Goal: Task Accomplishment & Management: Manage account settings

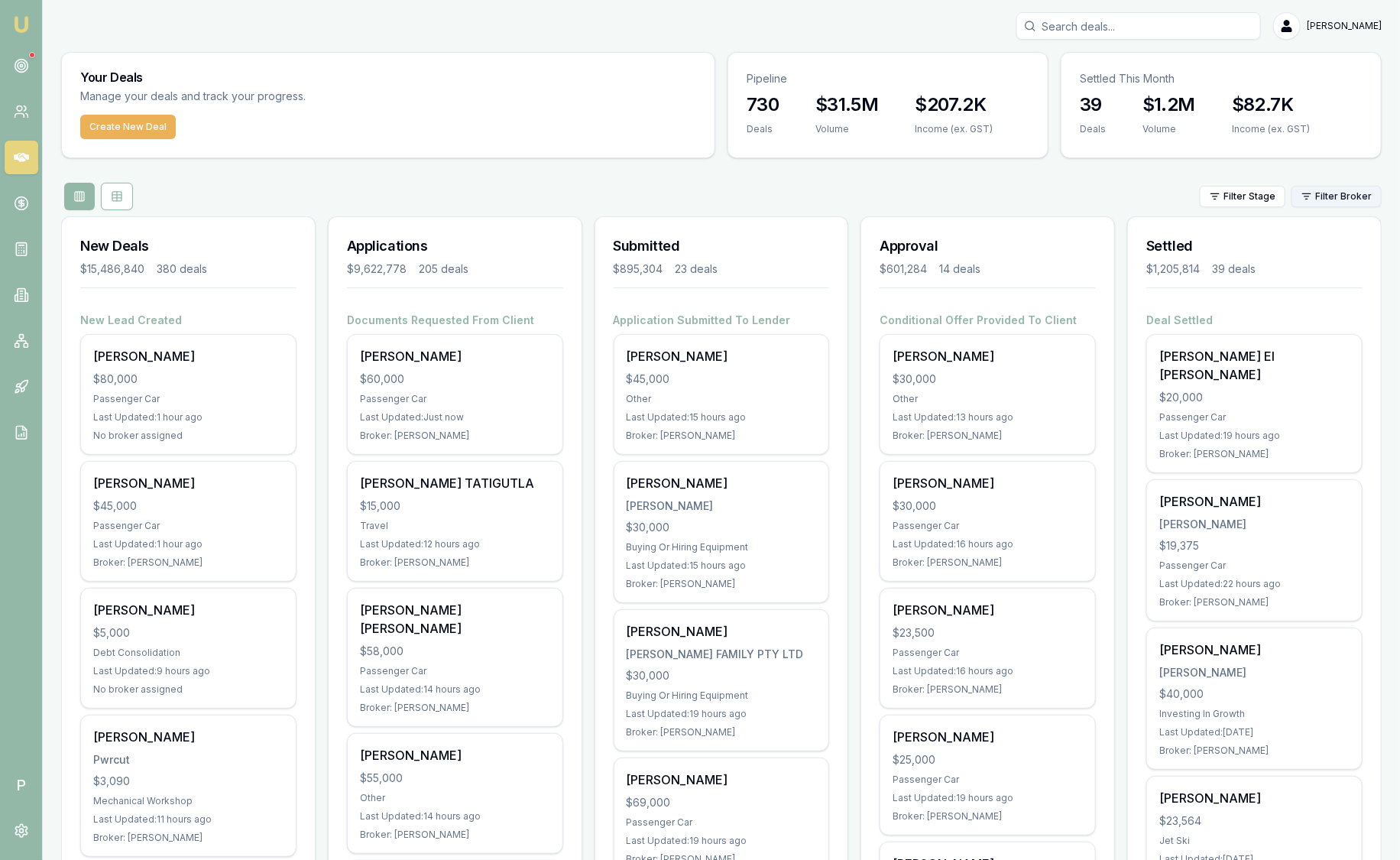
click at [1356, 196] on html "Emu Broker P Sam Crouch Toggle Menu Your Deals Manage your deals and track your…" at bounding box center [700, 430] width 1400 height 860
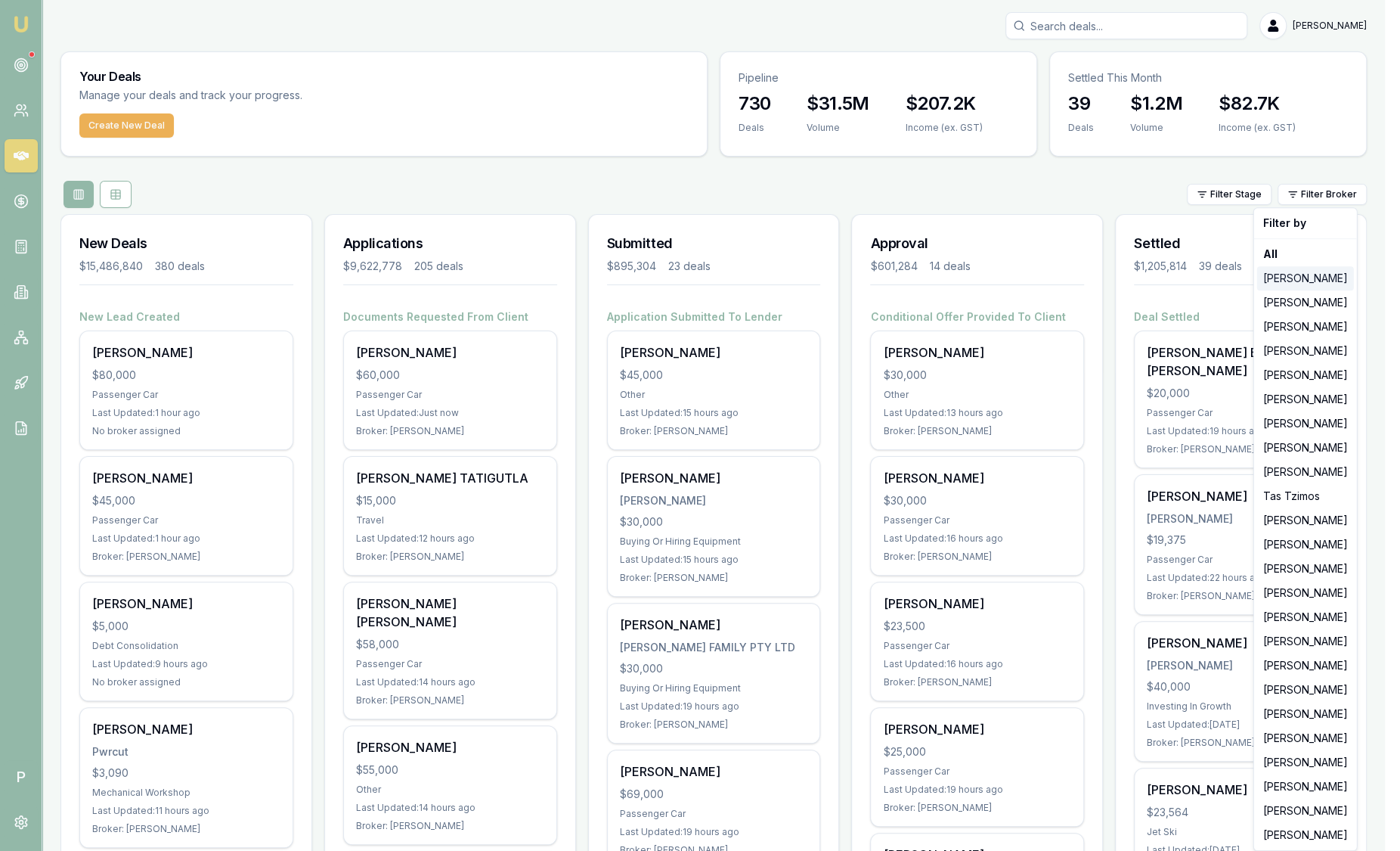
click at [1326, 275] on div "Jackson Fanfulla" at bounding box center [1305, 277] width 97 height 24
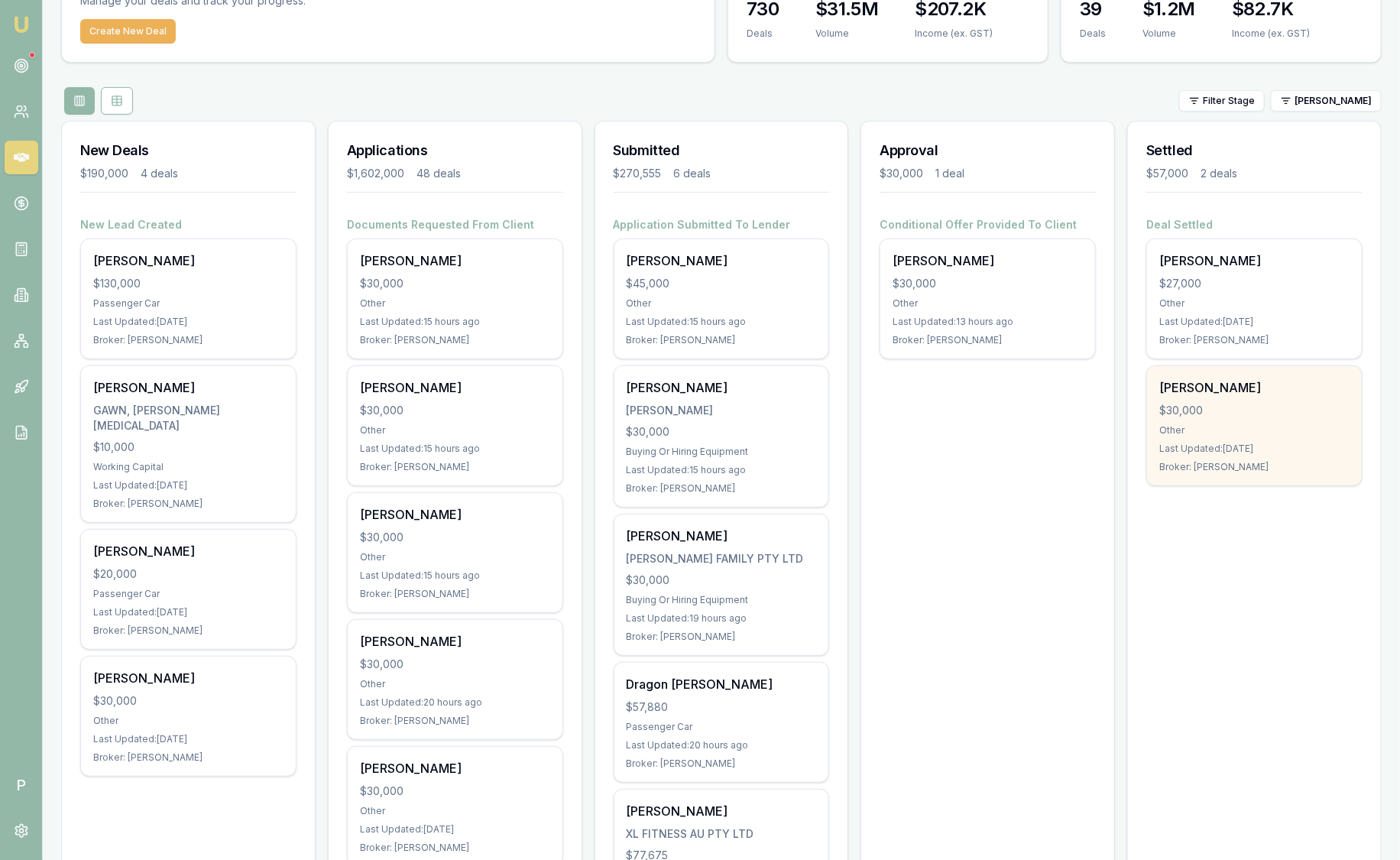
scroll to position [95, 0]
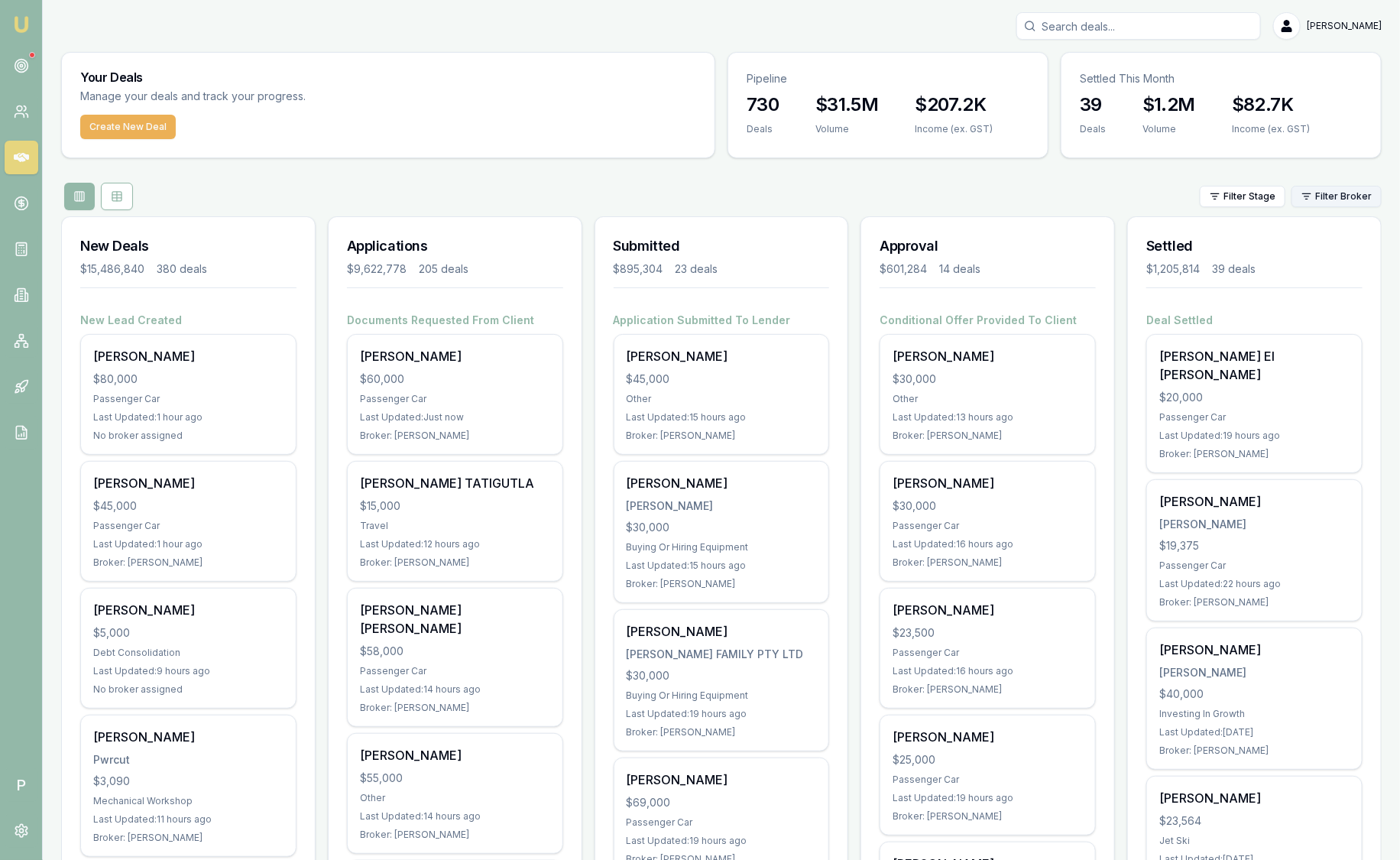
click at [1352, 199] on html "Emu Broker P Sam Crouch Toggle Menu Your Deals Manage your deals and track your…" at bounding box center [700, 430] width 1400 height 860
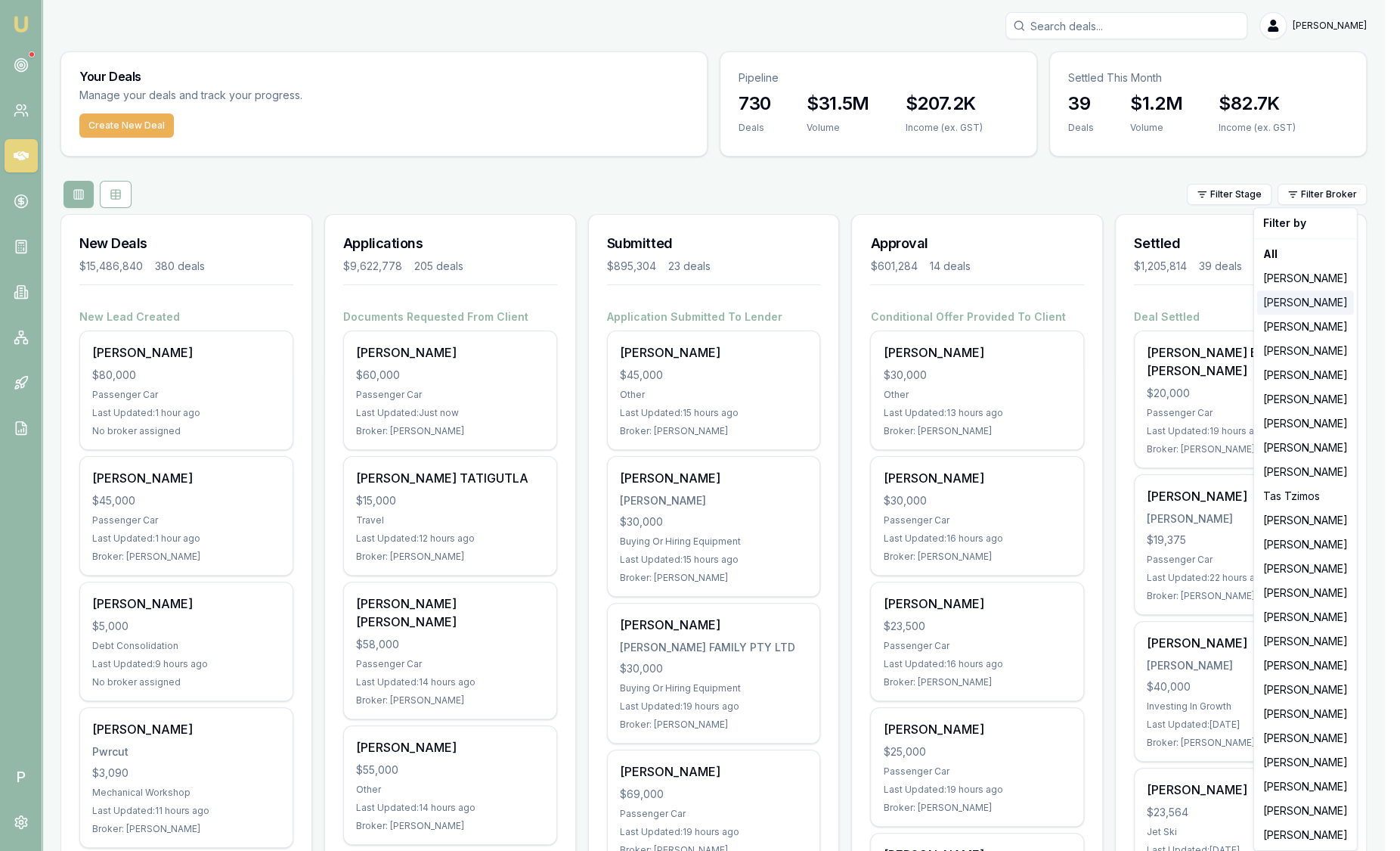
click at [1294, 306] on div "Stevette Gelavis" at bounding box center [1305, 302] width 97 height 24
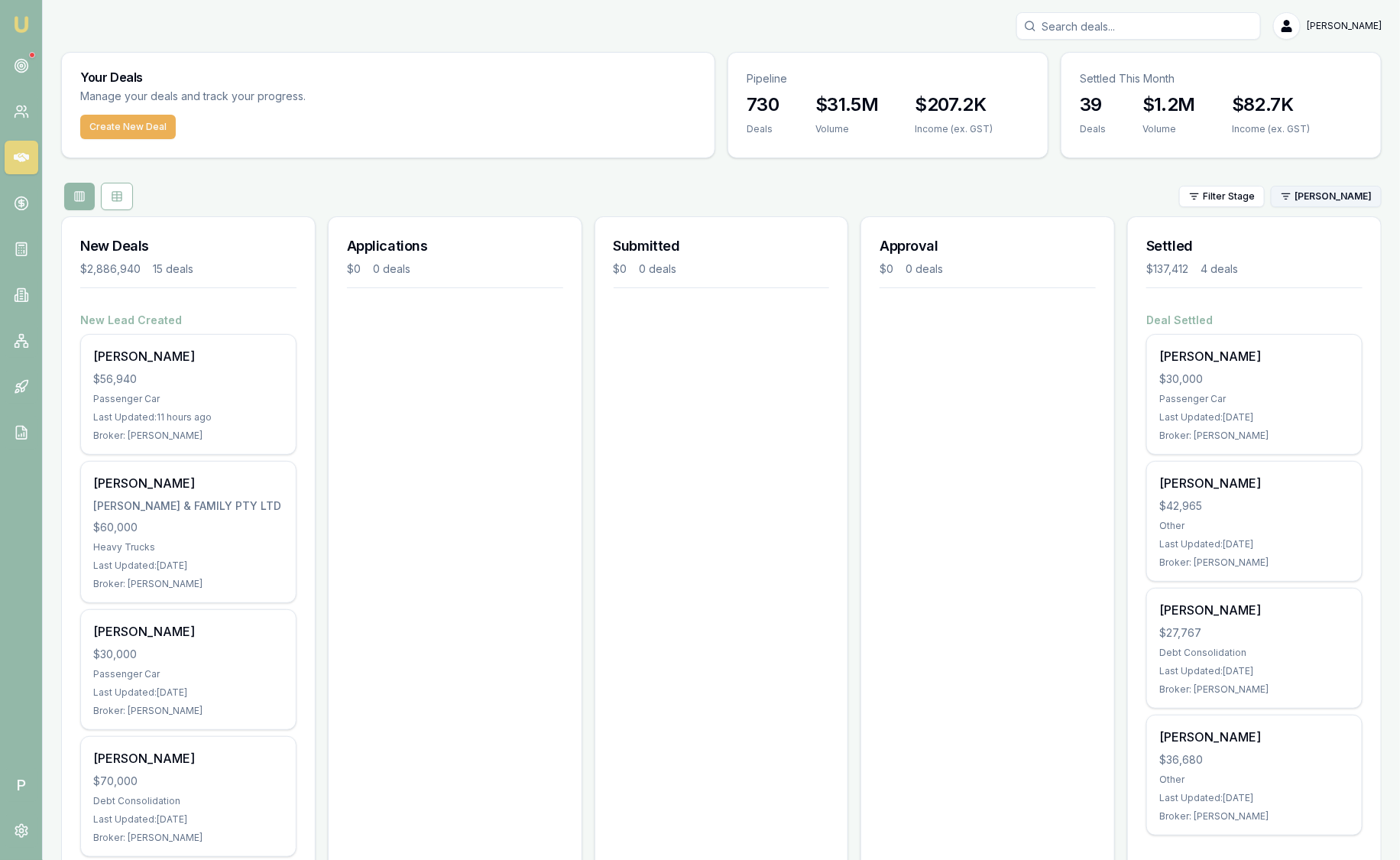
click at [1349, 187] on html "Emu Broker P Sam Crouch Toggle Menu Your Deals Manage your deals and track your…" at bounding box center [700, 430] width 1400 height 860
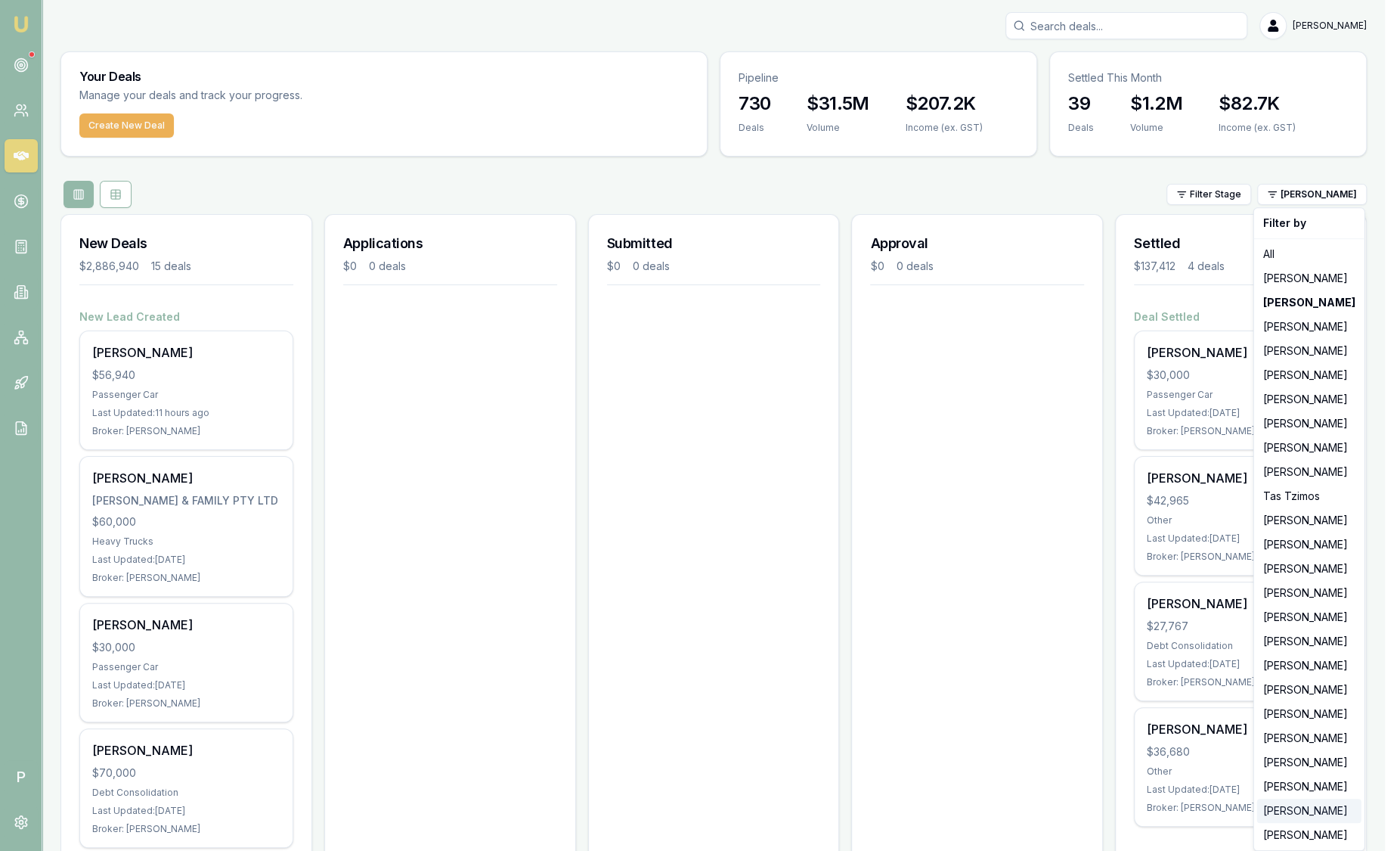
click at [1290, 813] on div "[PERSON_NAME]" at bounding box center [1309, 810] width 104 height 24
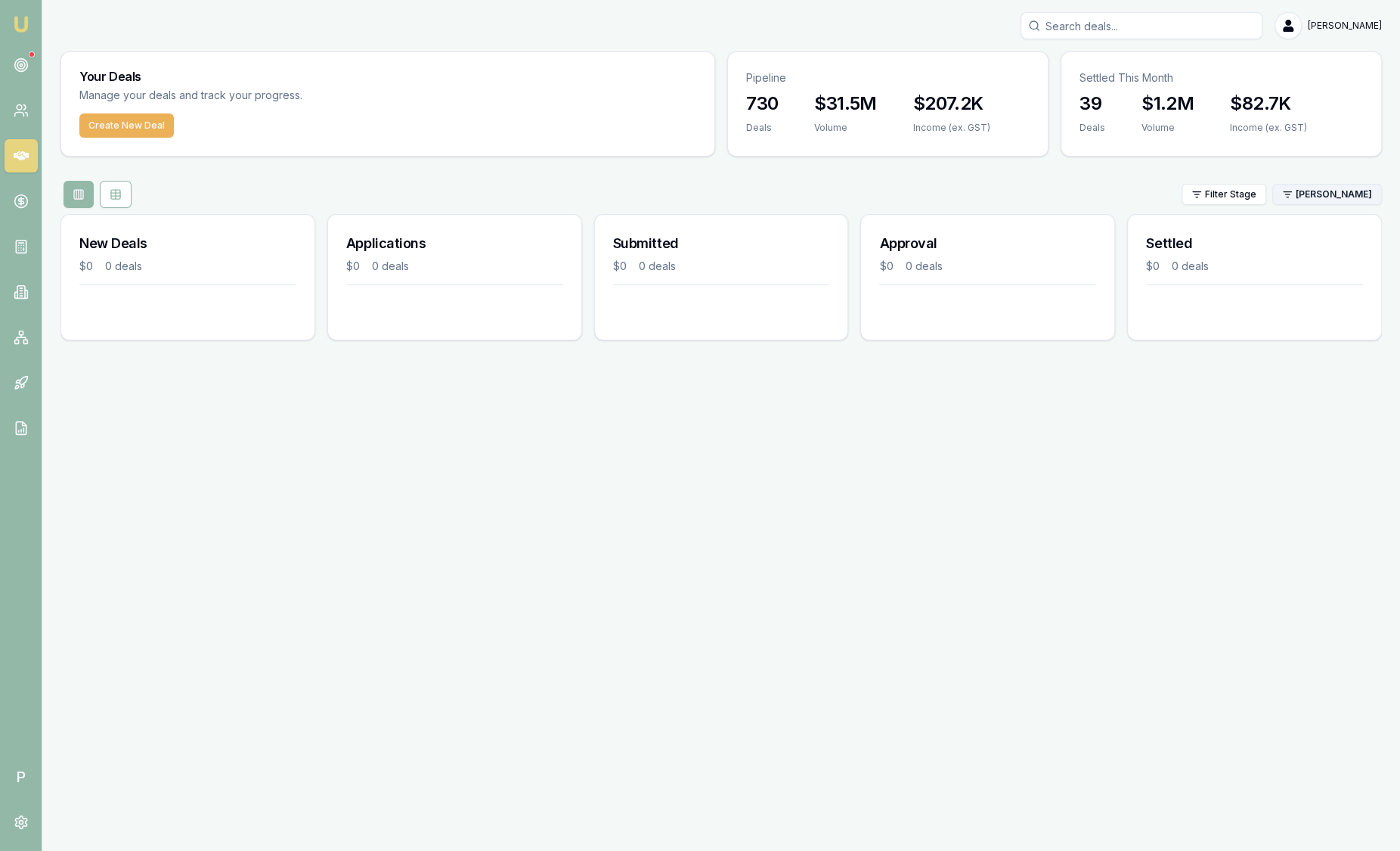
click at [1346, 193] on html "Emu Broker P Sam Crouch Toggle Menu Your Deals Manage your deals and track your…" at bounding box center [700, 426] width 1400 height 851
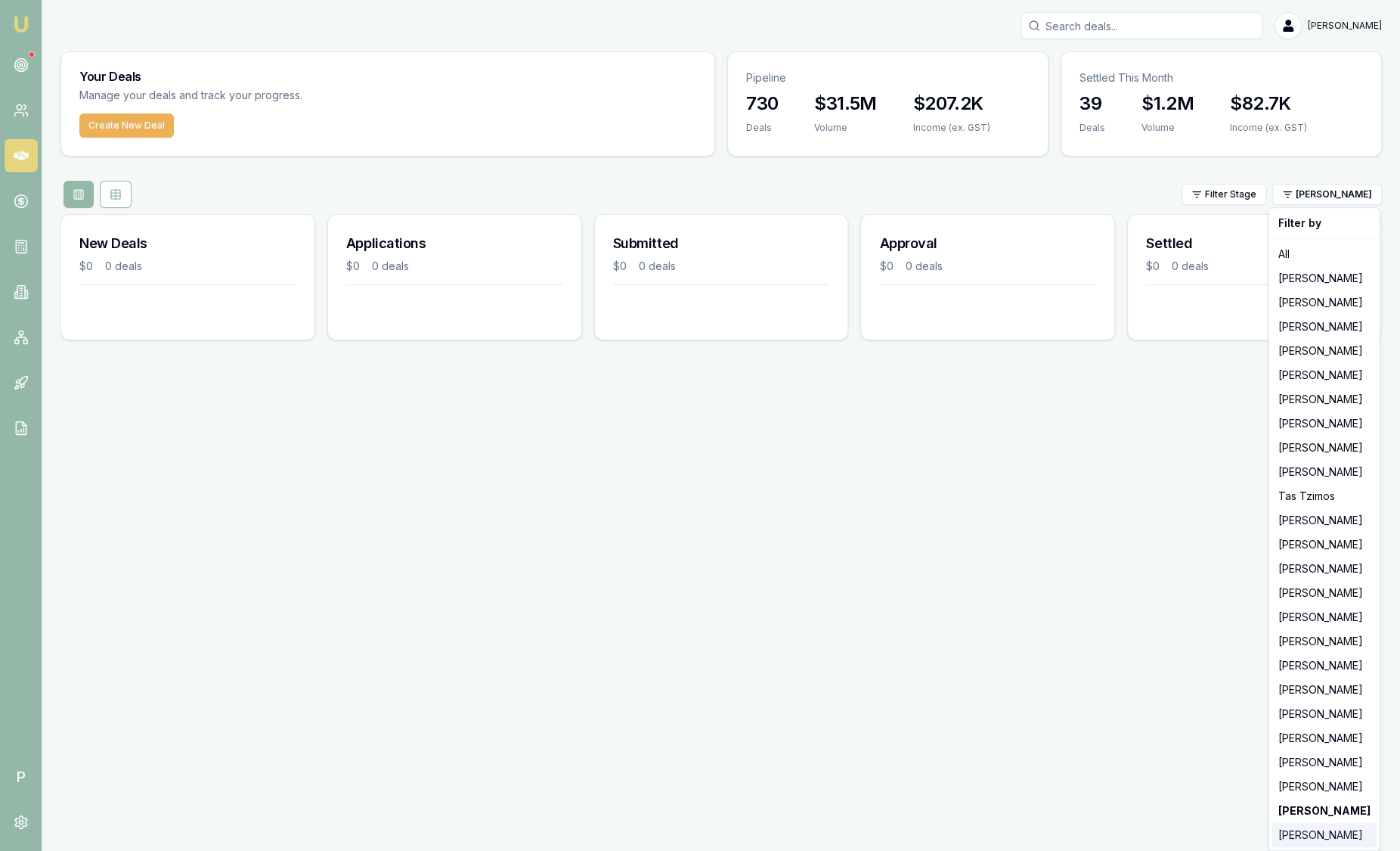
click at [1299, 839] on div "[PERSON_NAME]" at bounding box center [1324, 835] width 104 height 24
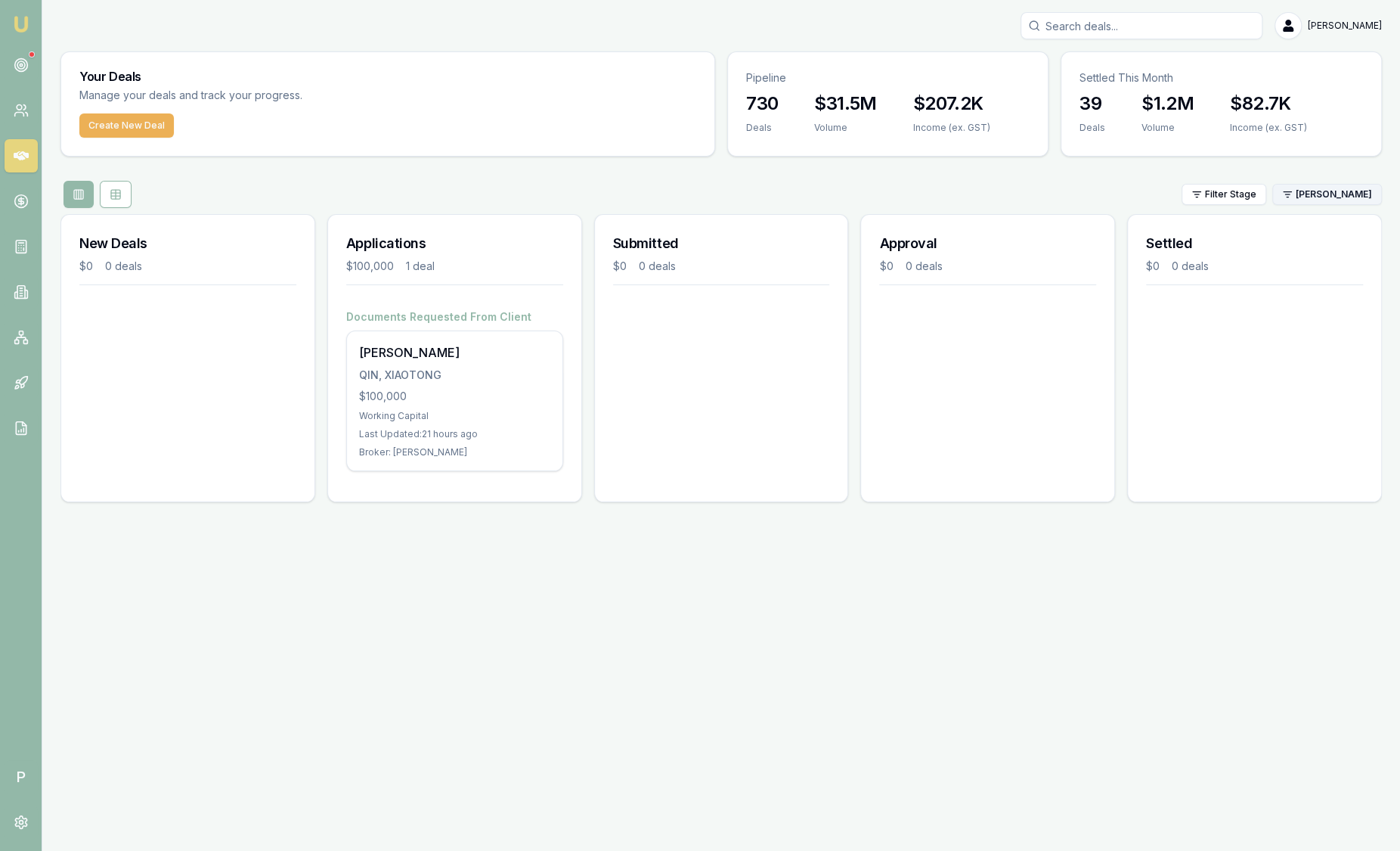
click at [1334, 201] on html "Emu Broker P Sam Crouch Toggle Menu Your Deals Manage your deals and track your…" at bounding box center [700, 426] width 1400 height 851
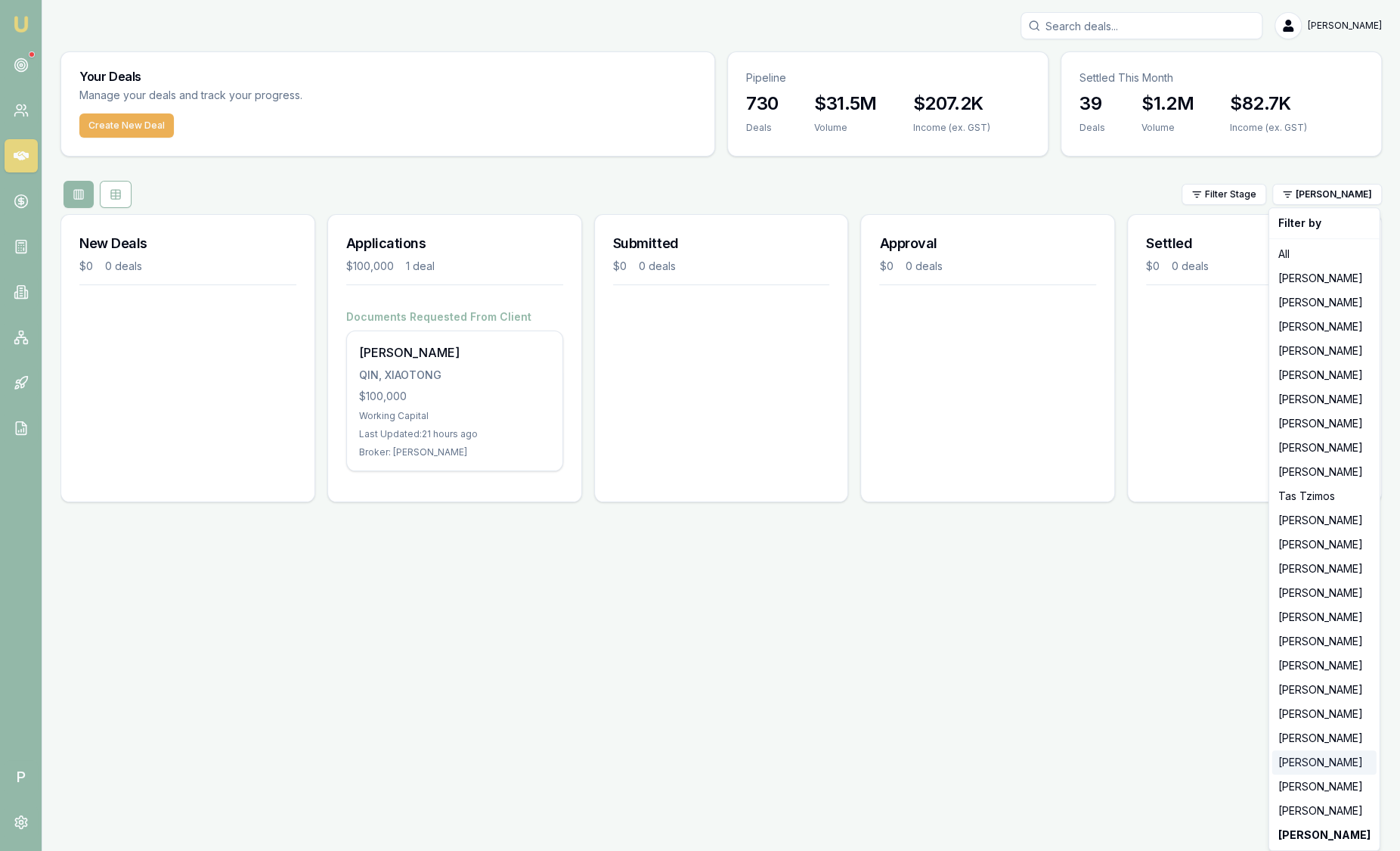
click at [1298, 764] on div "[PERSON_NAME]" at bounding box center [1324, 761] width 104 height 24
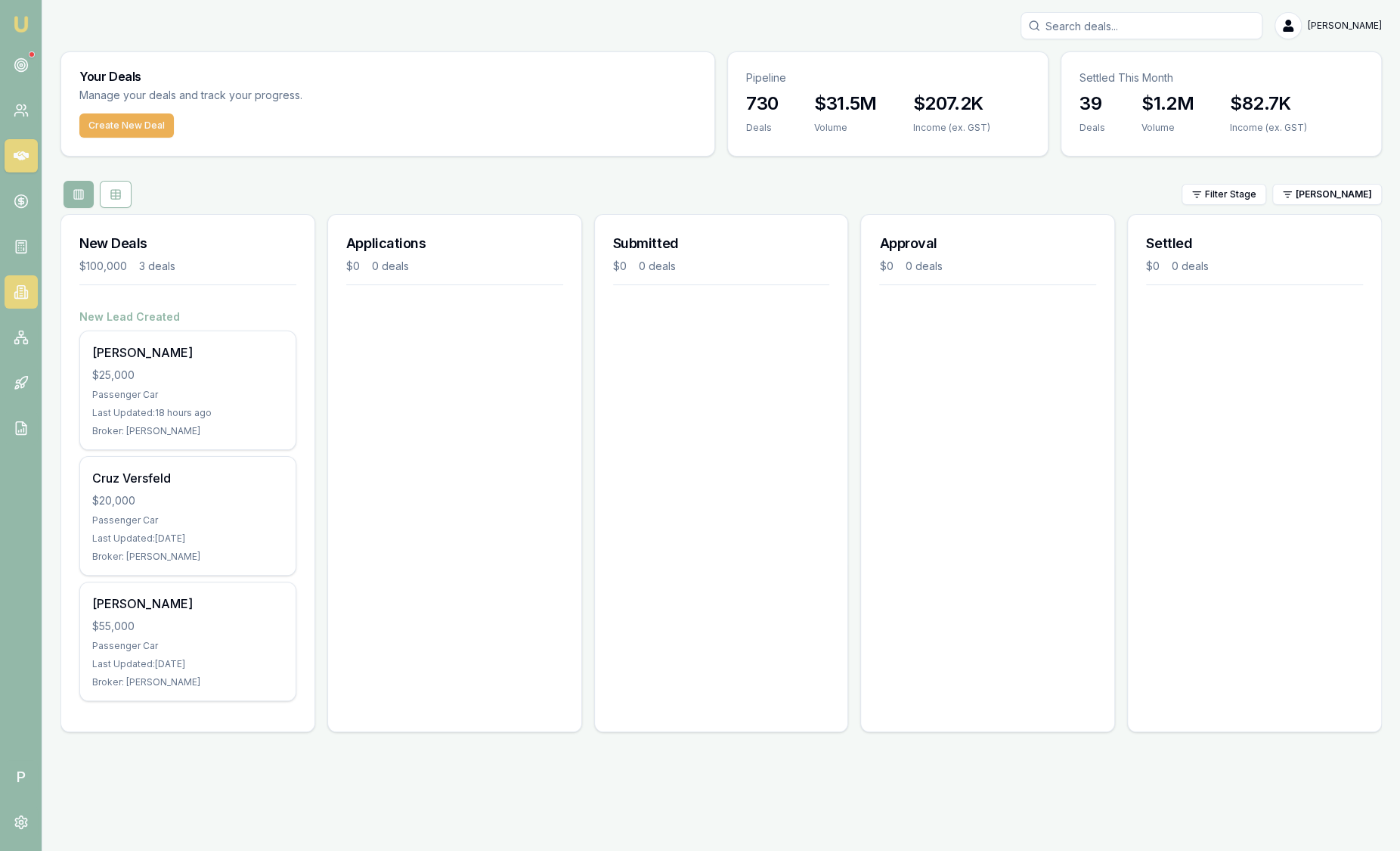
click at [21, 282] on link at bounding box center [21, 291] width 33 height 33
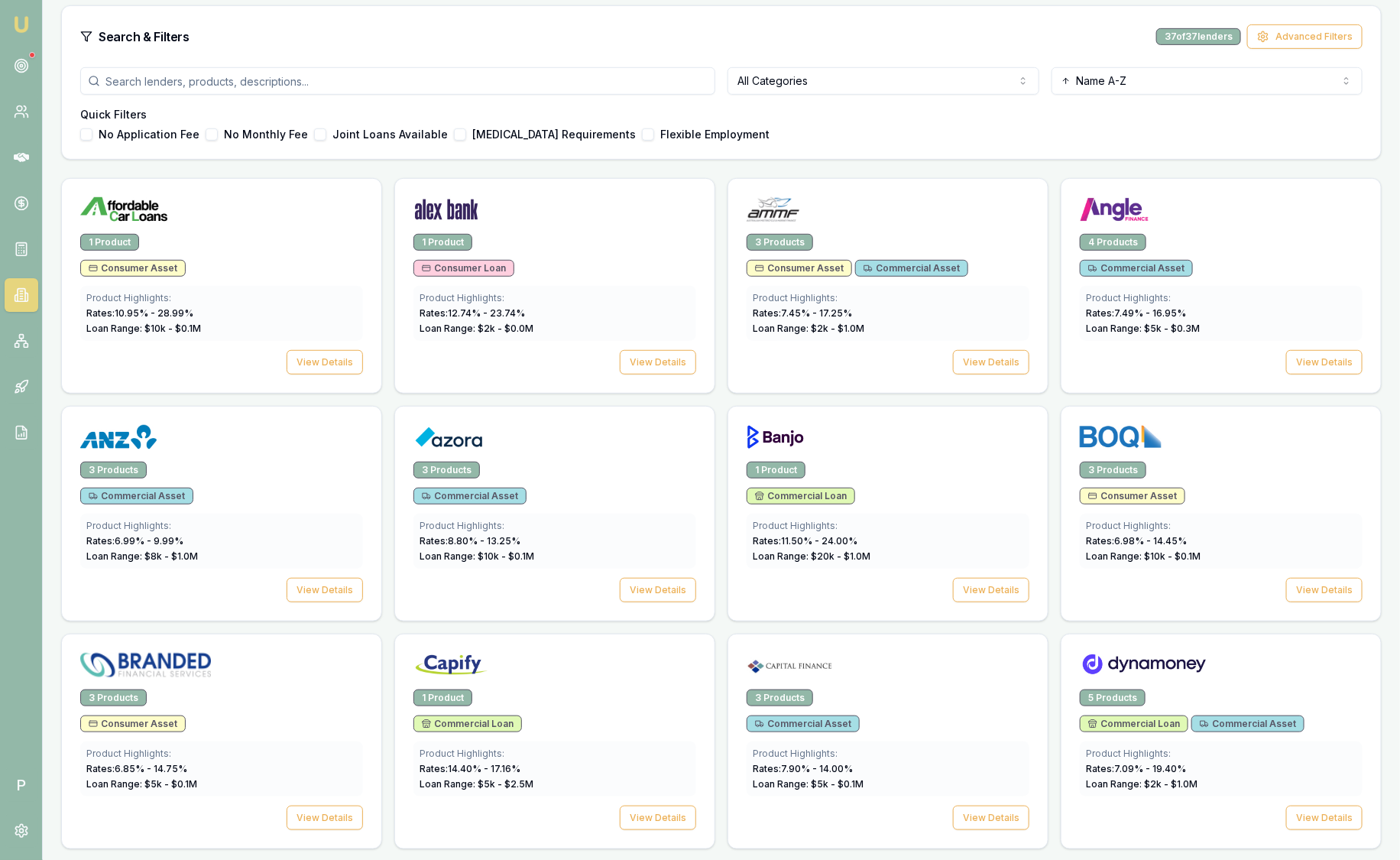
scroll to position [381, 0]
click at [1187, 662] on img at bounding box center [1144, 665] width 128 height 24
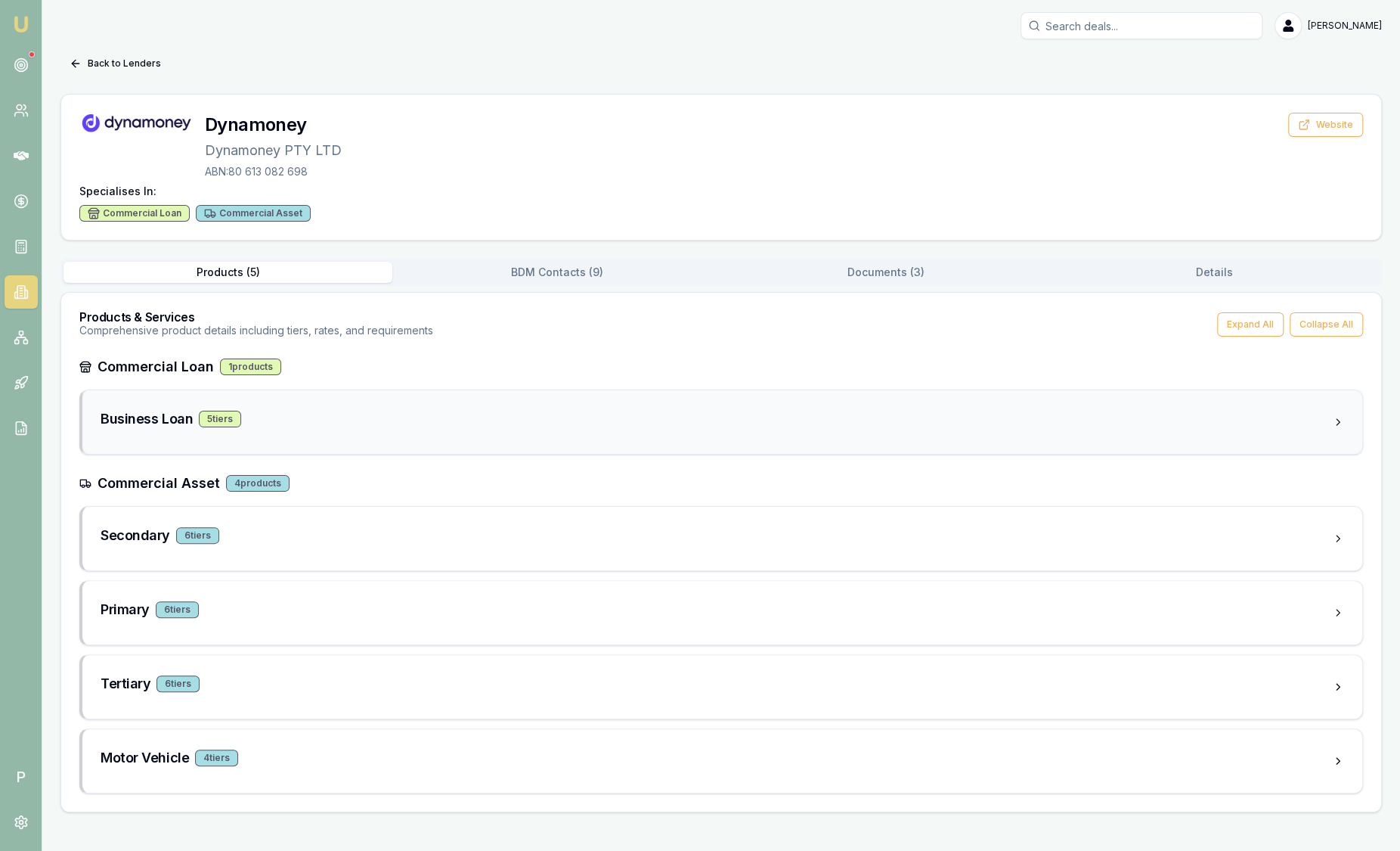
click at [535, 402] on div "Business Loan 5 tier s" at bounding box center [721, 421] width 1279 height 63
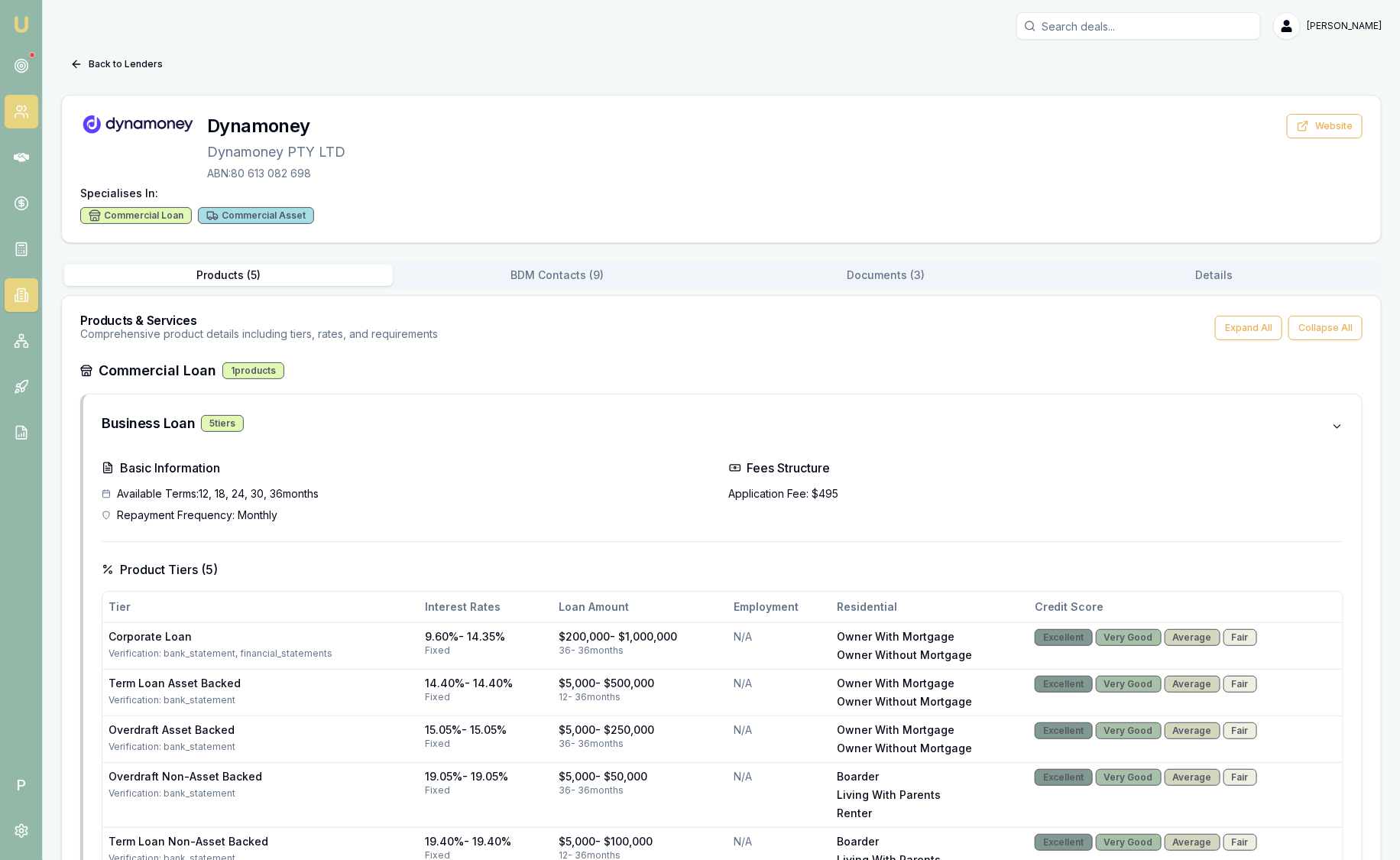
click at [26, 114] on icon at bounding box center [26, 116] width 2 height 4
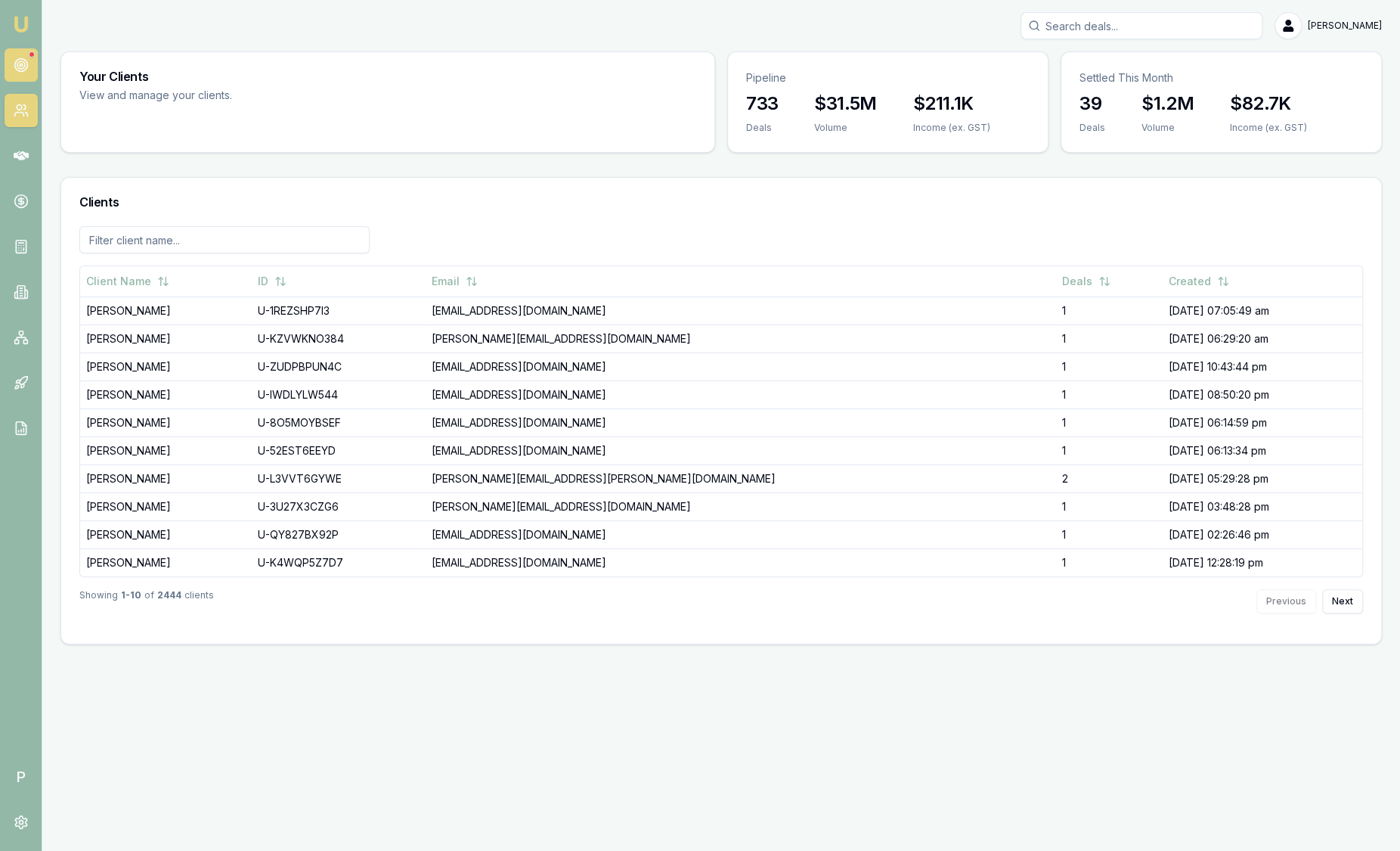
click at [28, 64] on link at bounding box center [21, 65] width 33 height 33
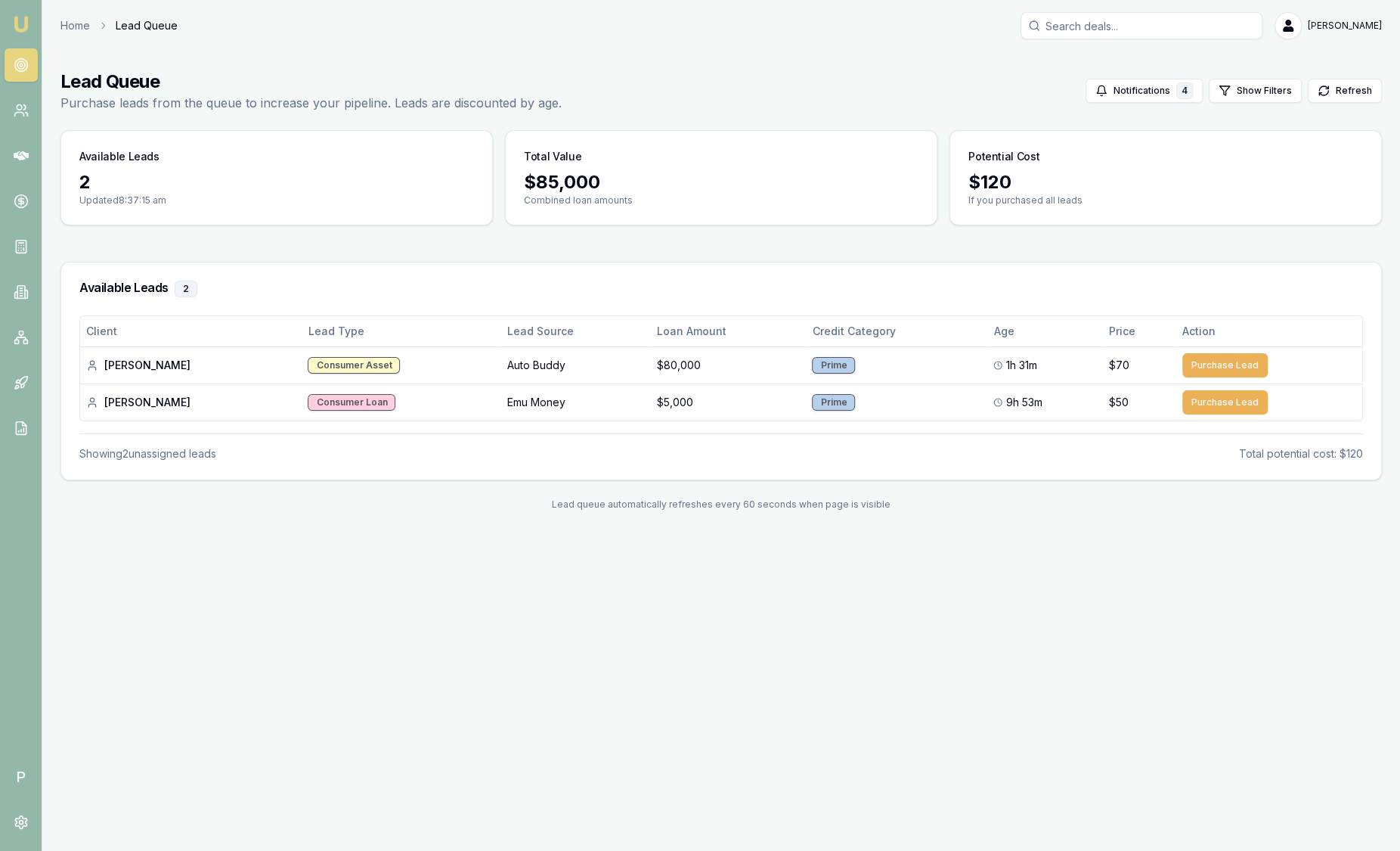
click at [26, 21] on img at bounding box center [21, 24] width 18 height 18
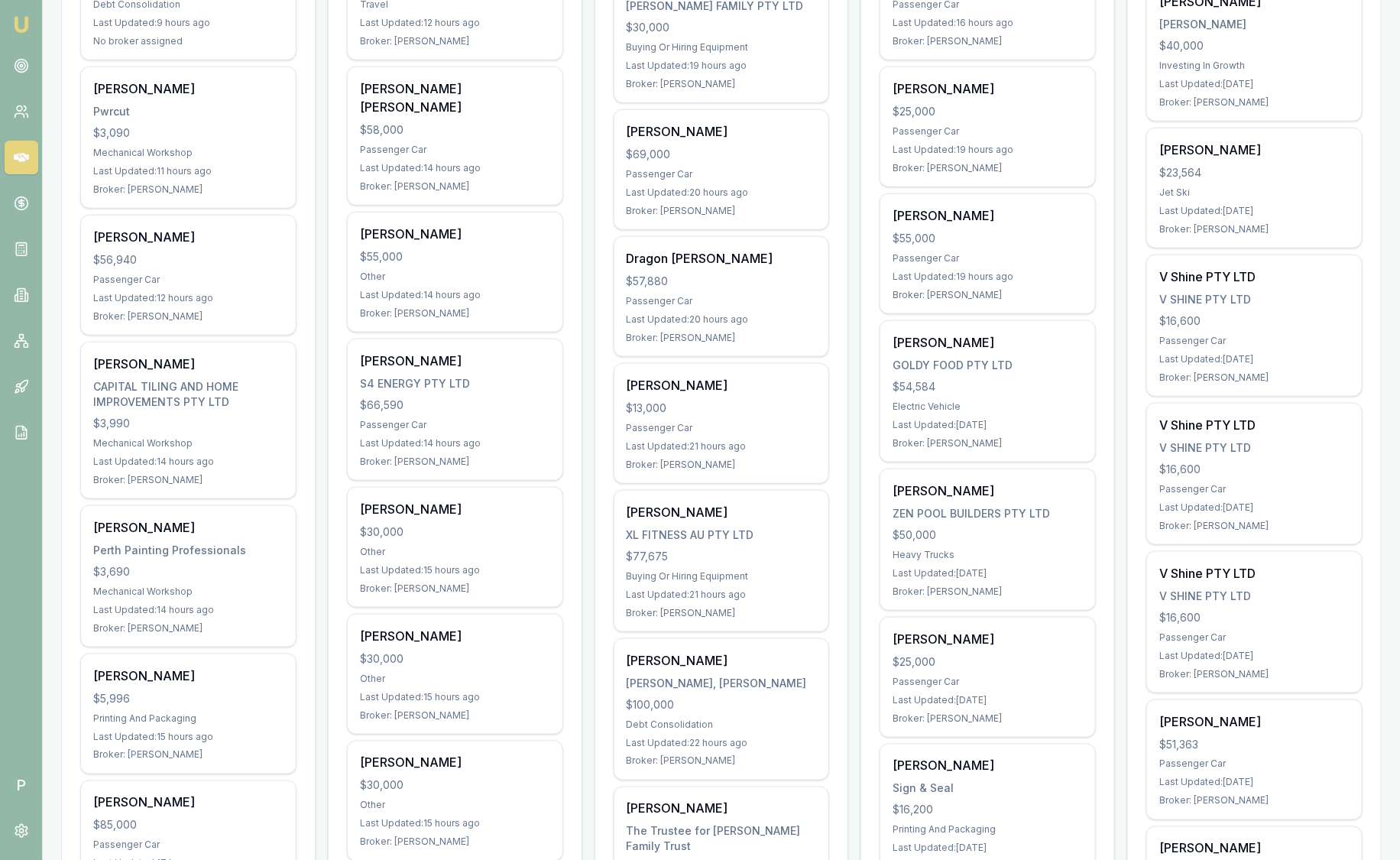
scroll to position [668, 0]
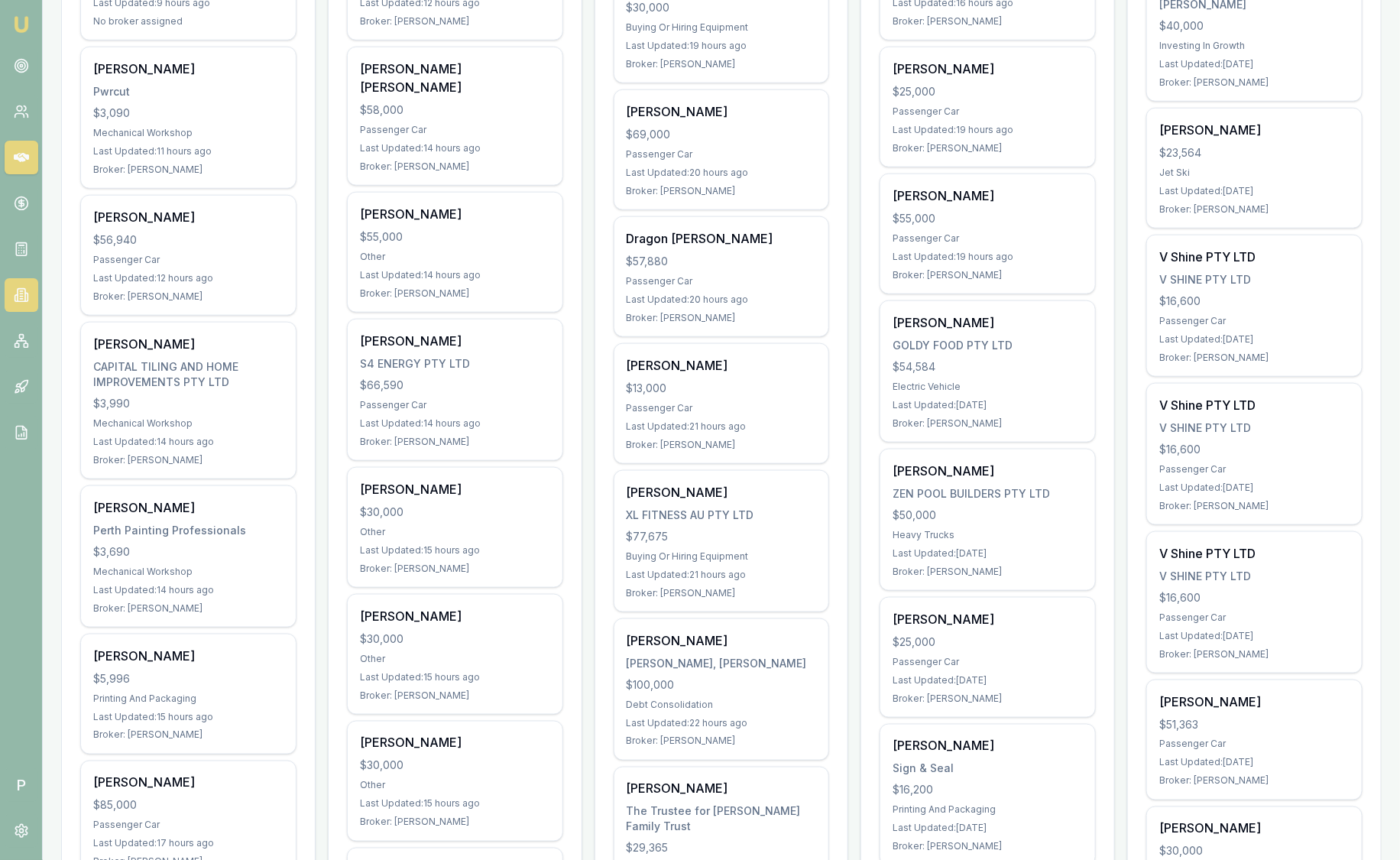
click at [17, 294] on icon at bounding box center [21, 295] width 7 height 13
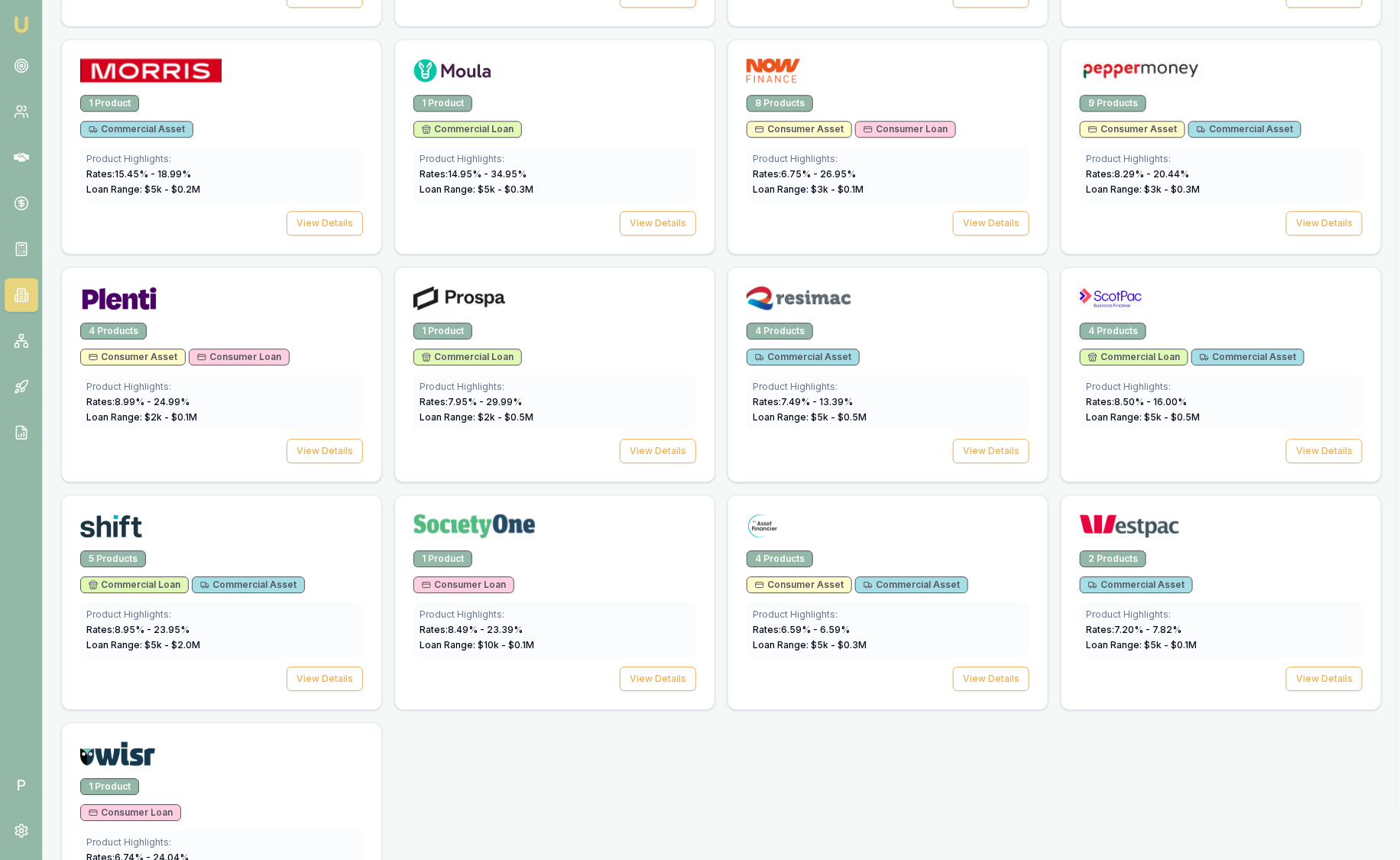
scroll to position [1910, 0]
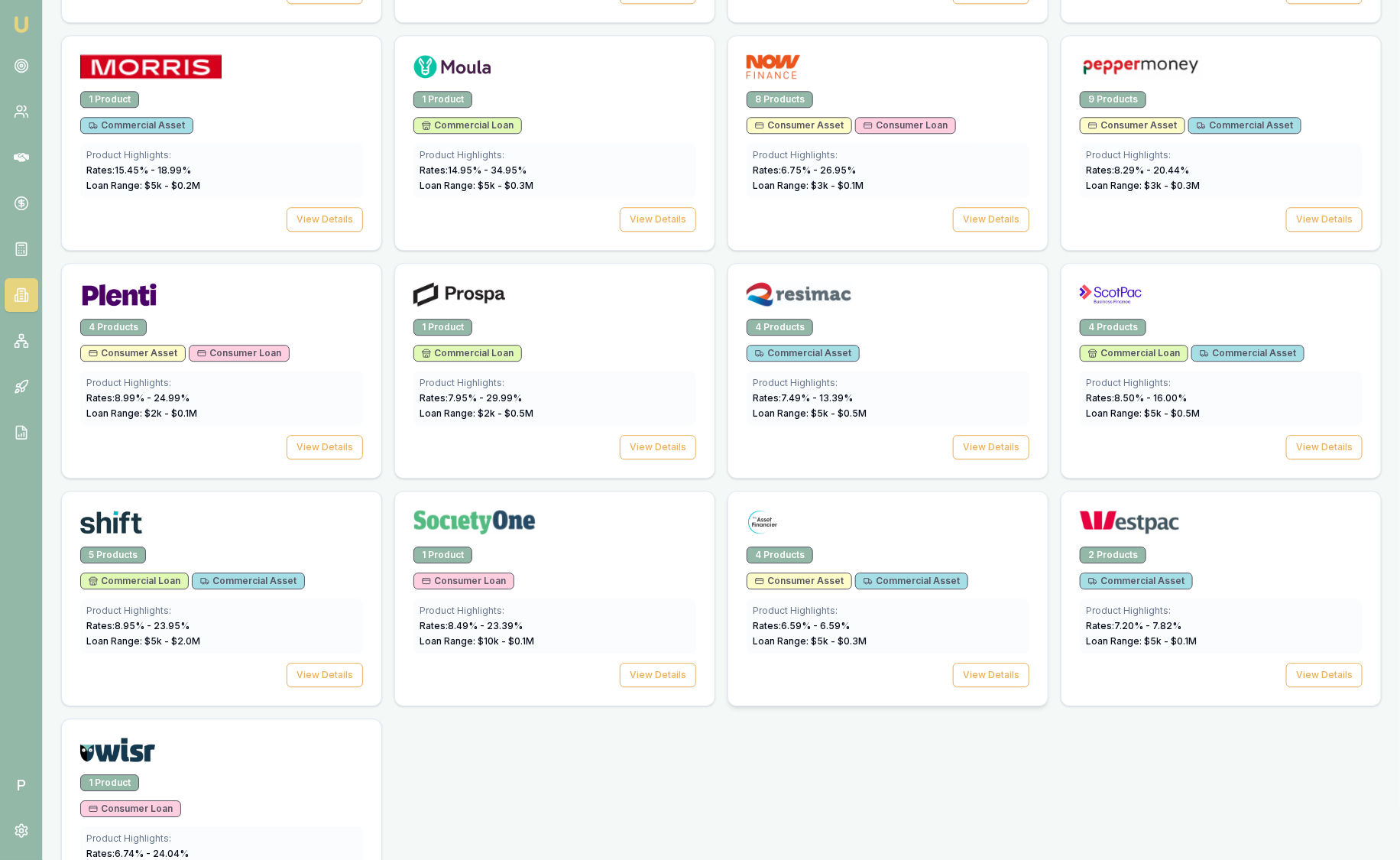
click at [842, 527] on div at bounding box center [888, 525] width 283 height 31
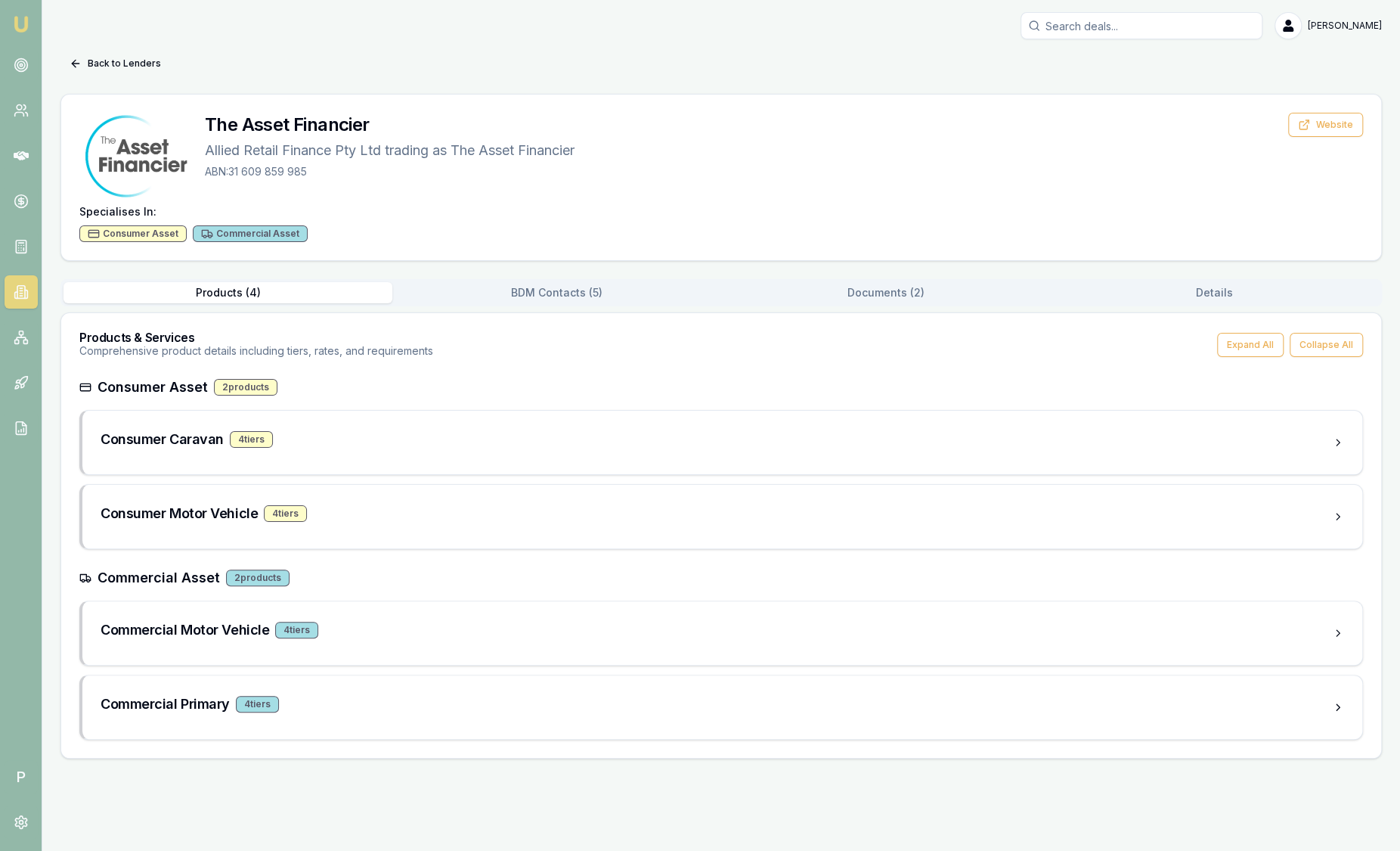
click at [36, 278] on link at bounding box center [21, 291] width 33 height 33
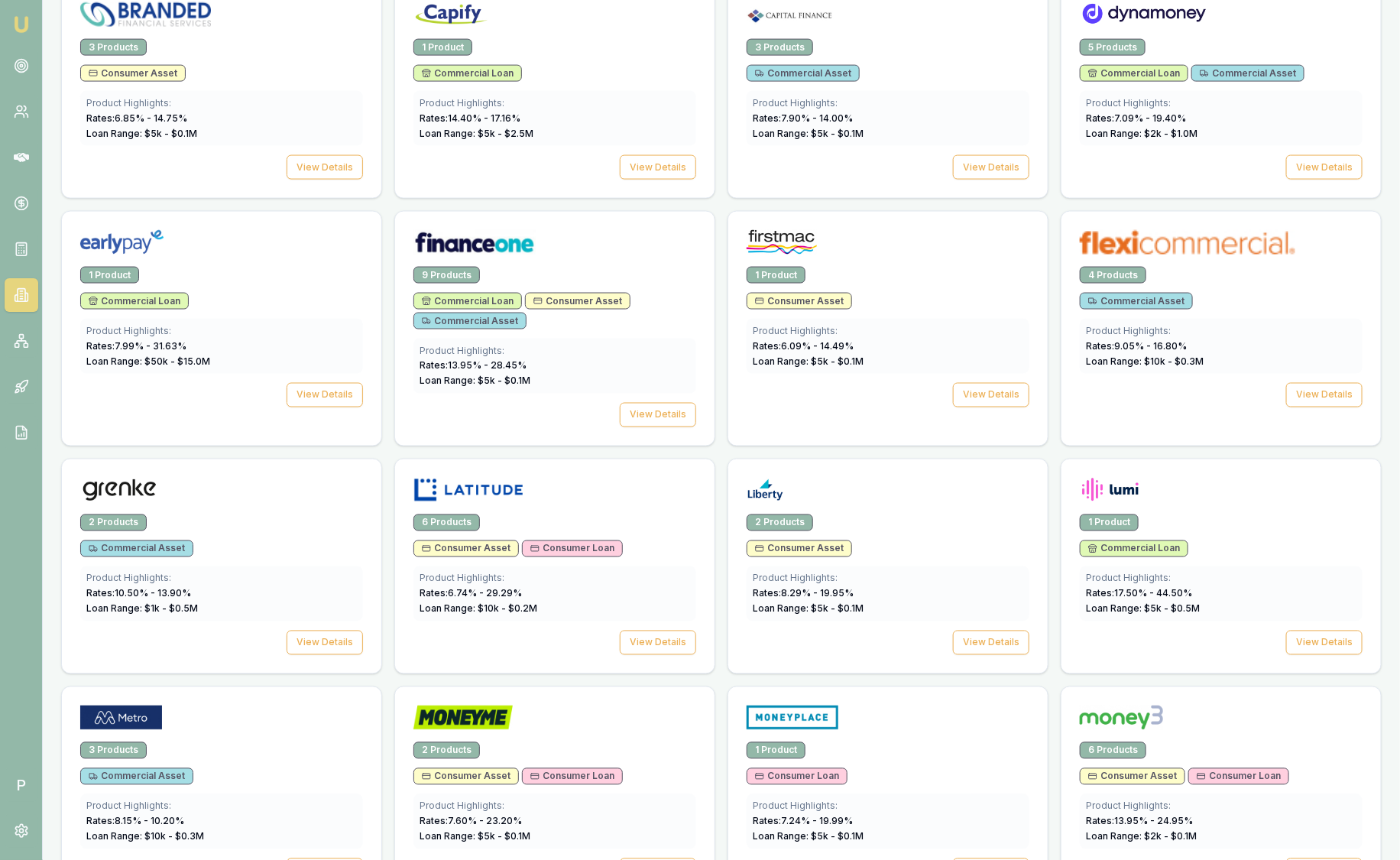
scroll to position [1317, 0]
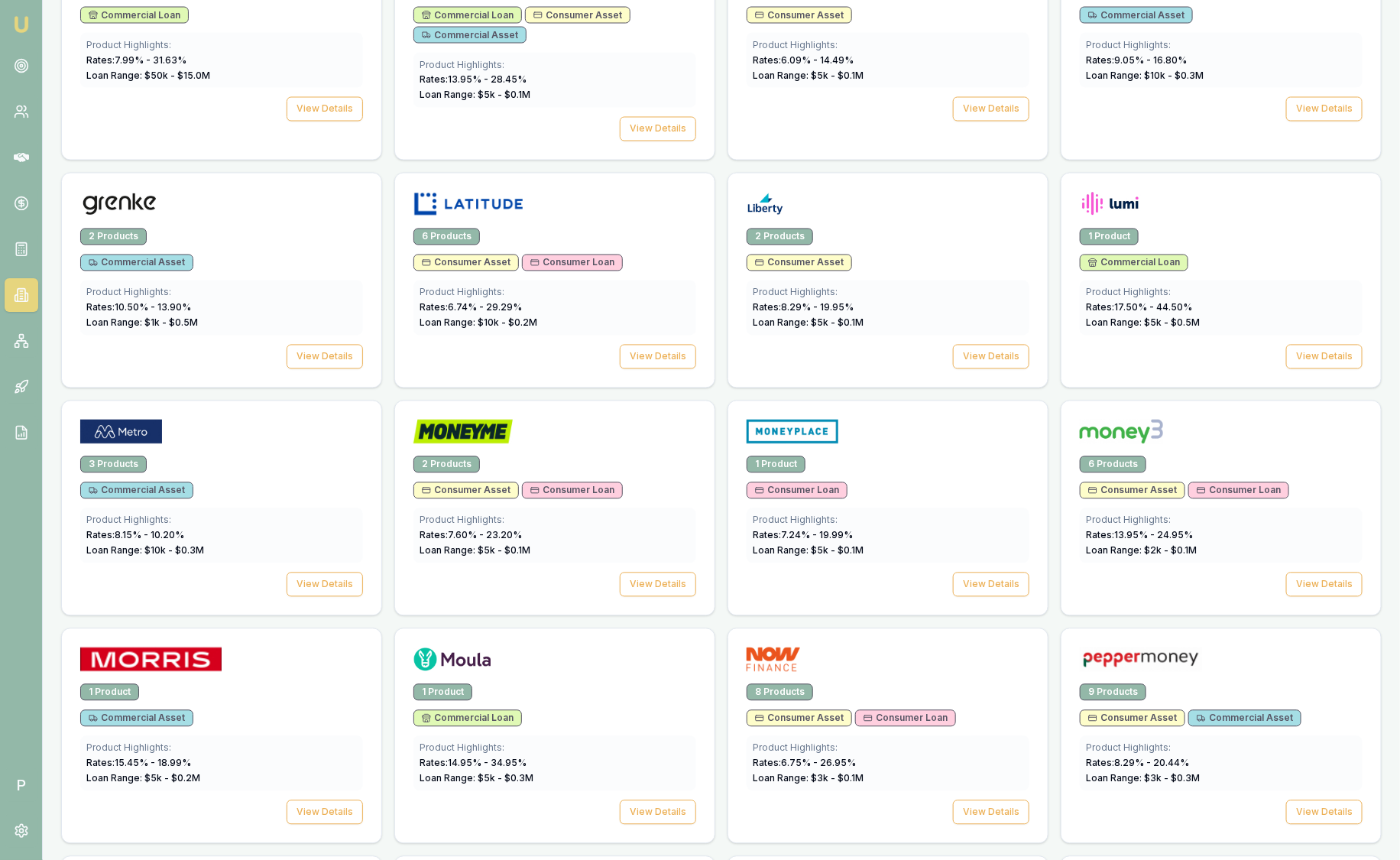
click at [23, 292] on icon at bounding box center [22, 294] width 15 height 15
click at [879, 217] on div at bounding box center [888, 201] width 319 height 55
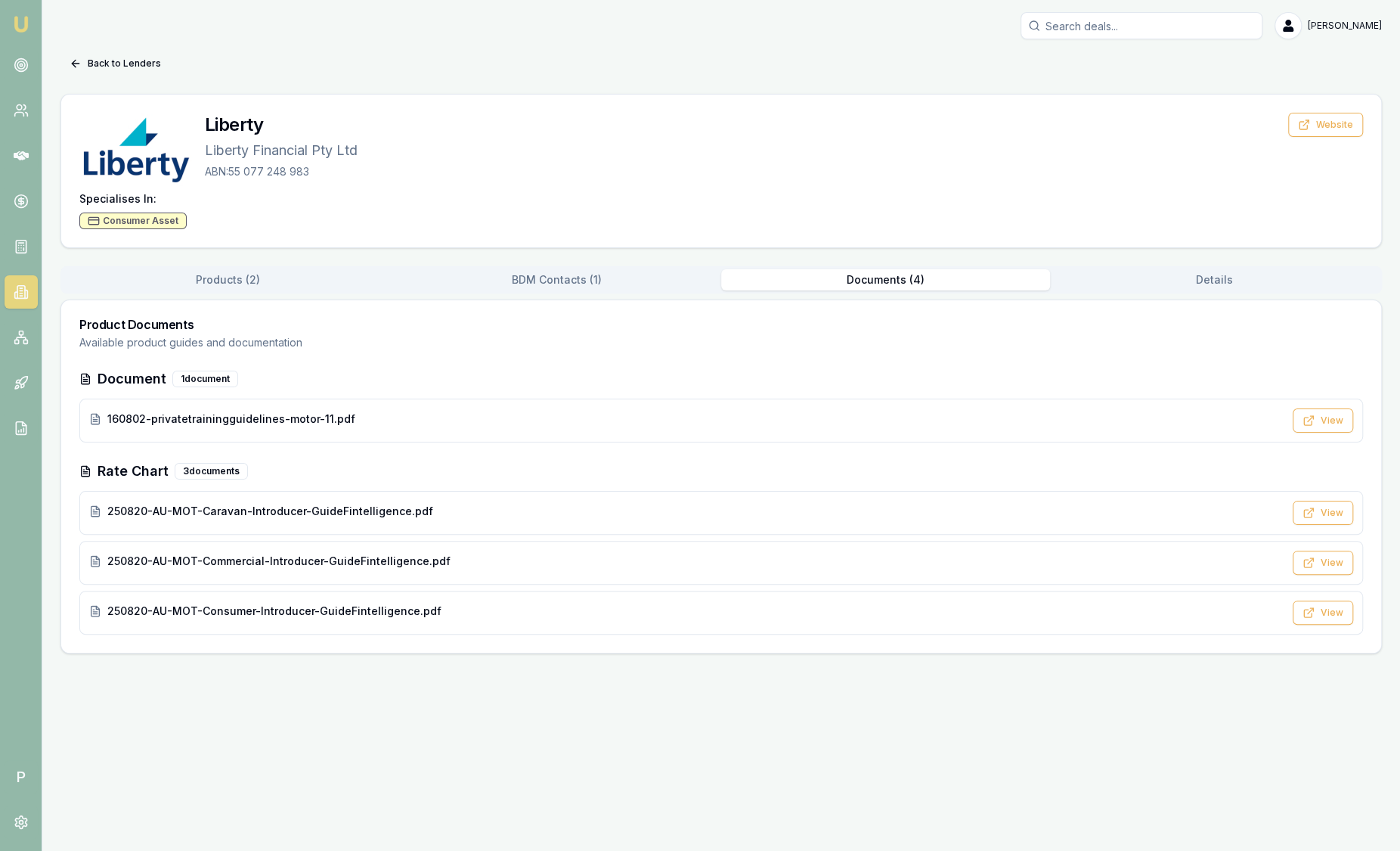
click at [901, 274] on button "Documents ( 4 )" at bounding box center [885, 280] width 329 height 21
click at [30, 297] on link at bounding box center [21, 291] width 33 height 33
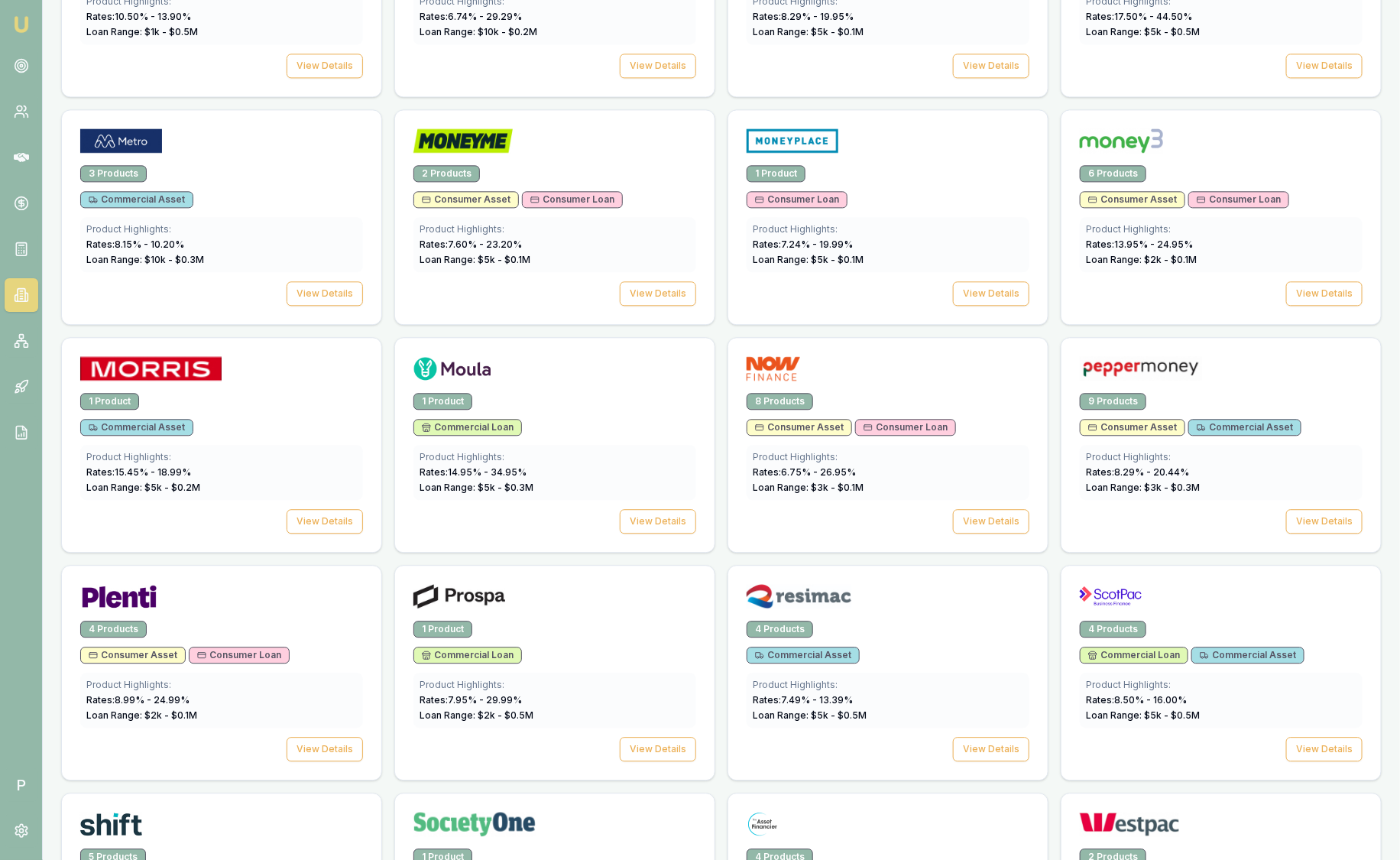
scroll to position [1624, 0]
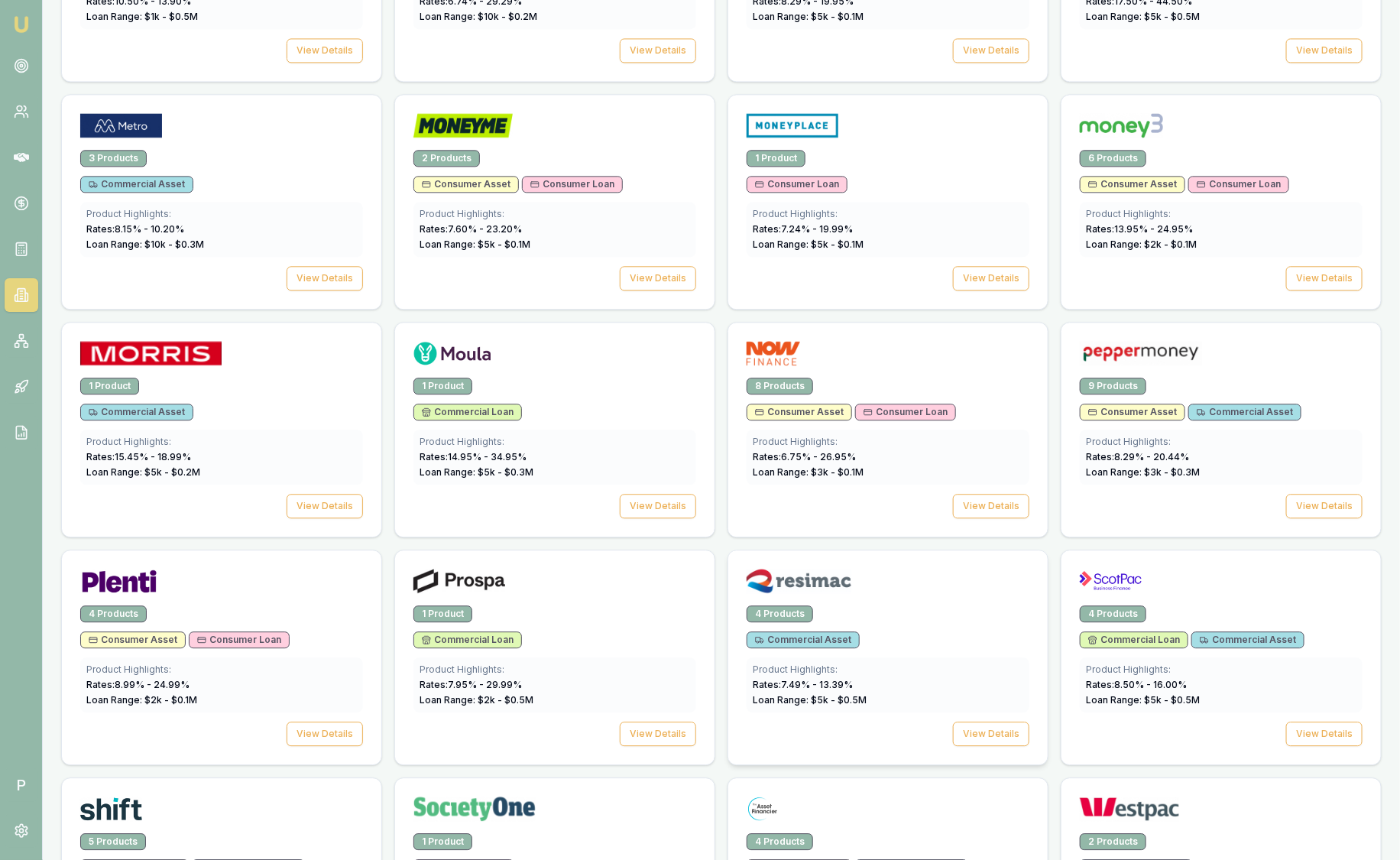
click at [935, 558] on div at bounding box center [888, 577] width 319 height 55
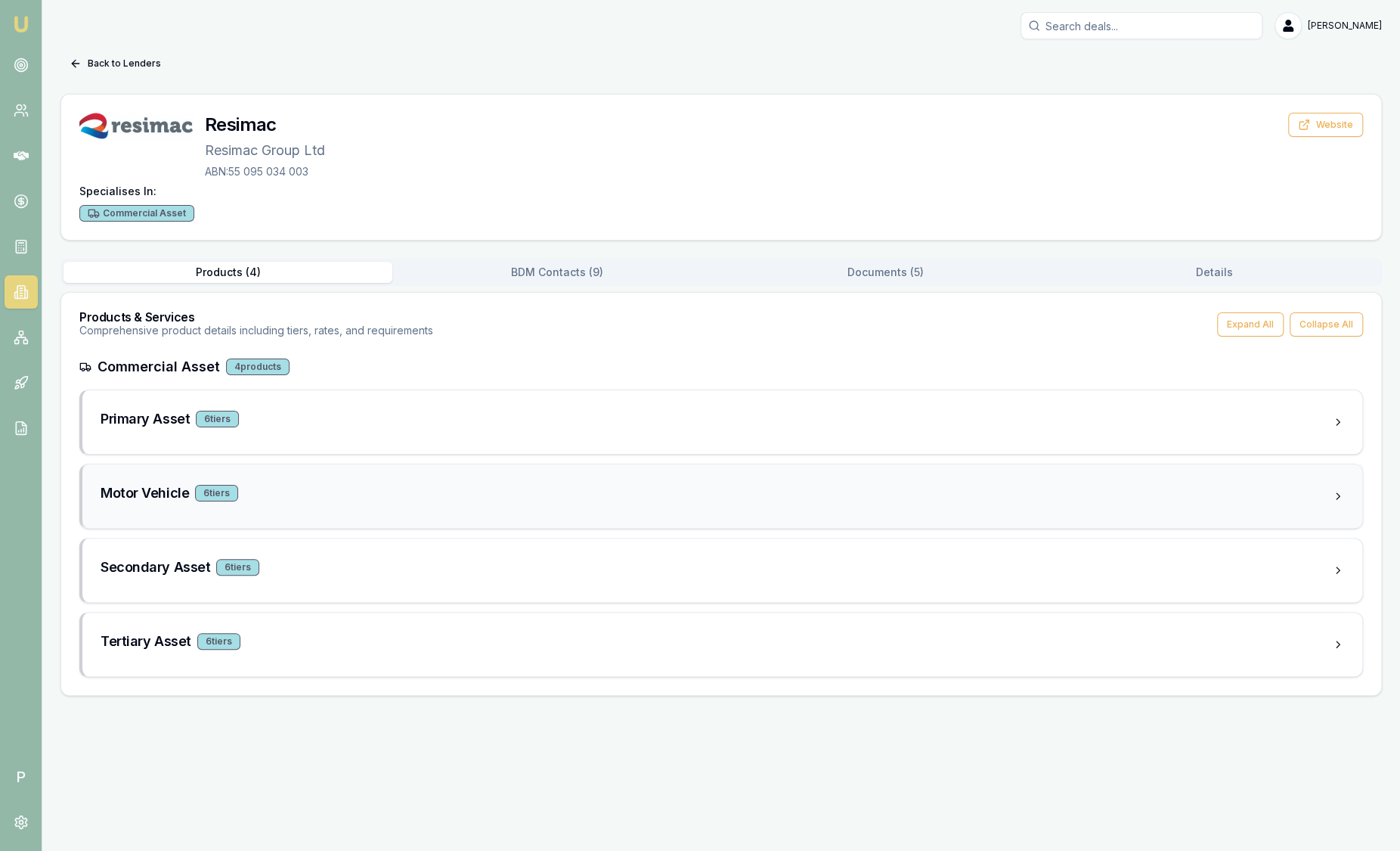
click at [580, 470] on div "Motor Vehicle 6 tier s" at bounding box center [721, 495] width 1279 height 63
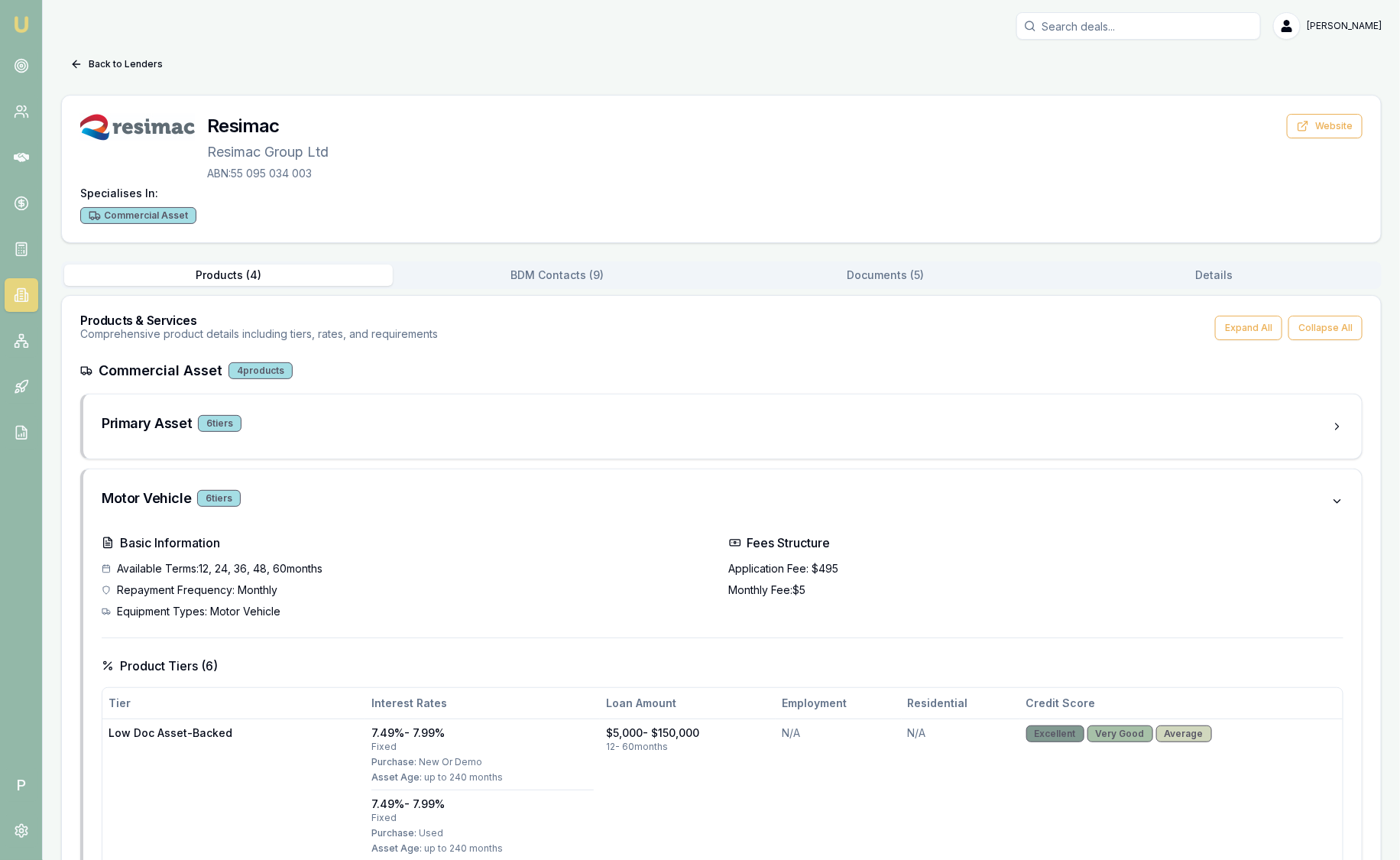
click at [886, 269] on button "Documents ( 5 )" at bounding box center [885, 275] width 329 height 22
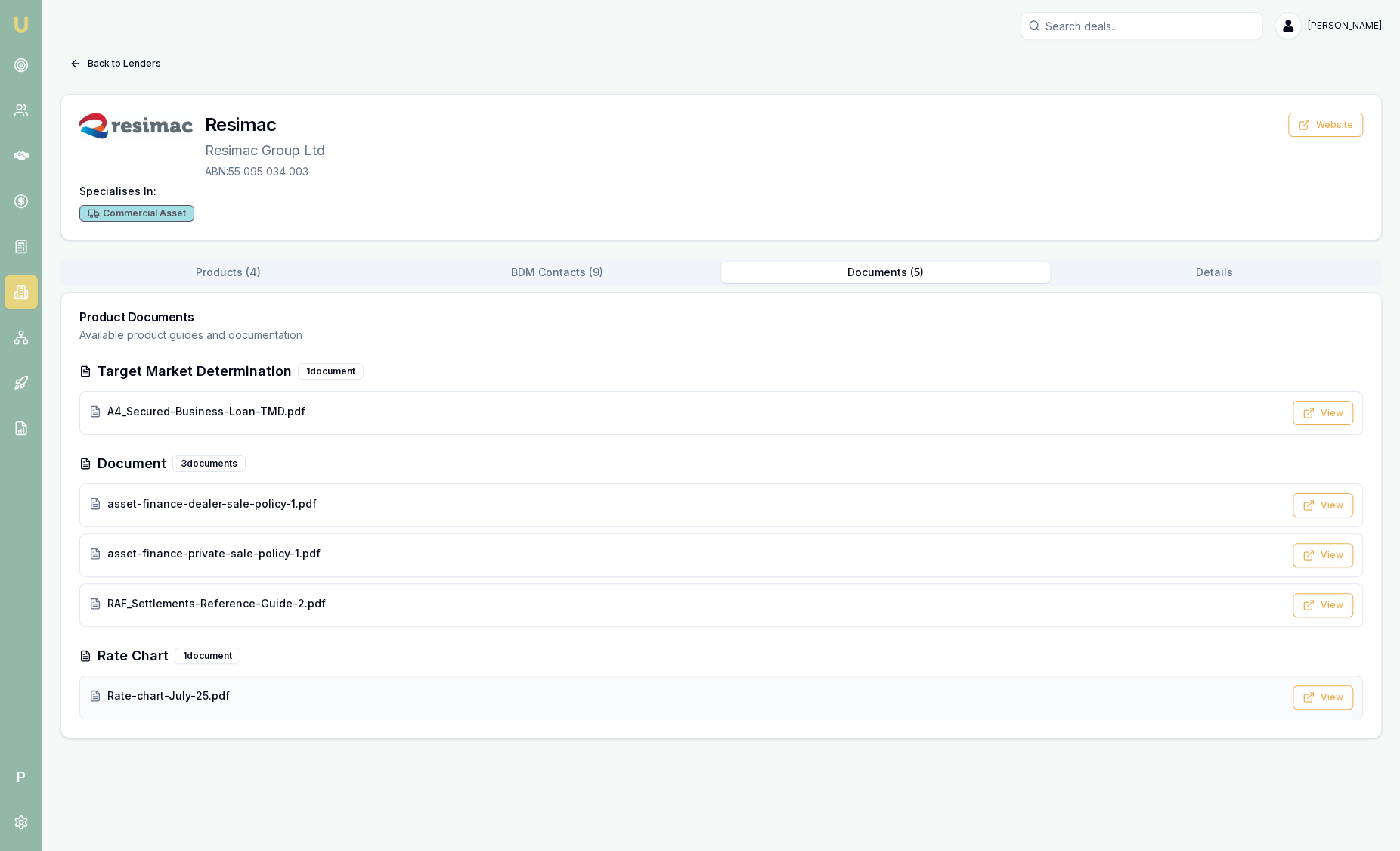
click at [477, 681] on div "Rate-chart-July-25.pdf View" at bounding box center [721, 696] width 1283 height 44
click at [477, 690] on div "Rate-chart-July-25.pdf" at bounding box center [686, 695] width 1194 height 15
click at [100, 68] on button "Back to Lenders" at bounding box center [114, 63] width 109 height 24
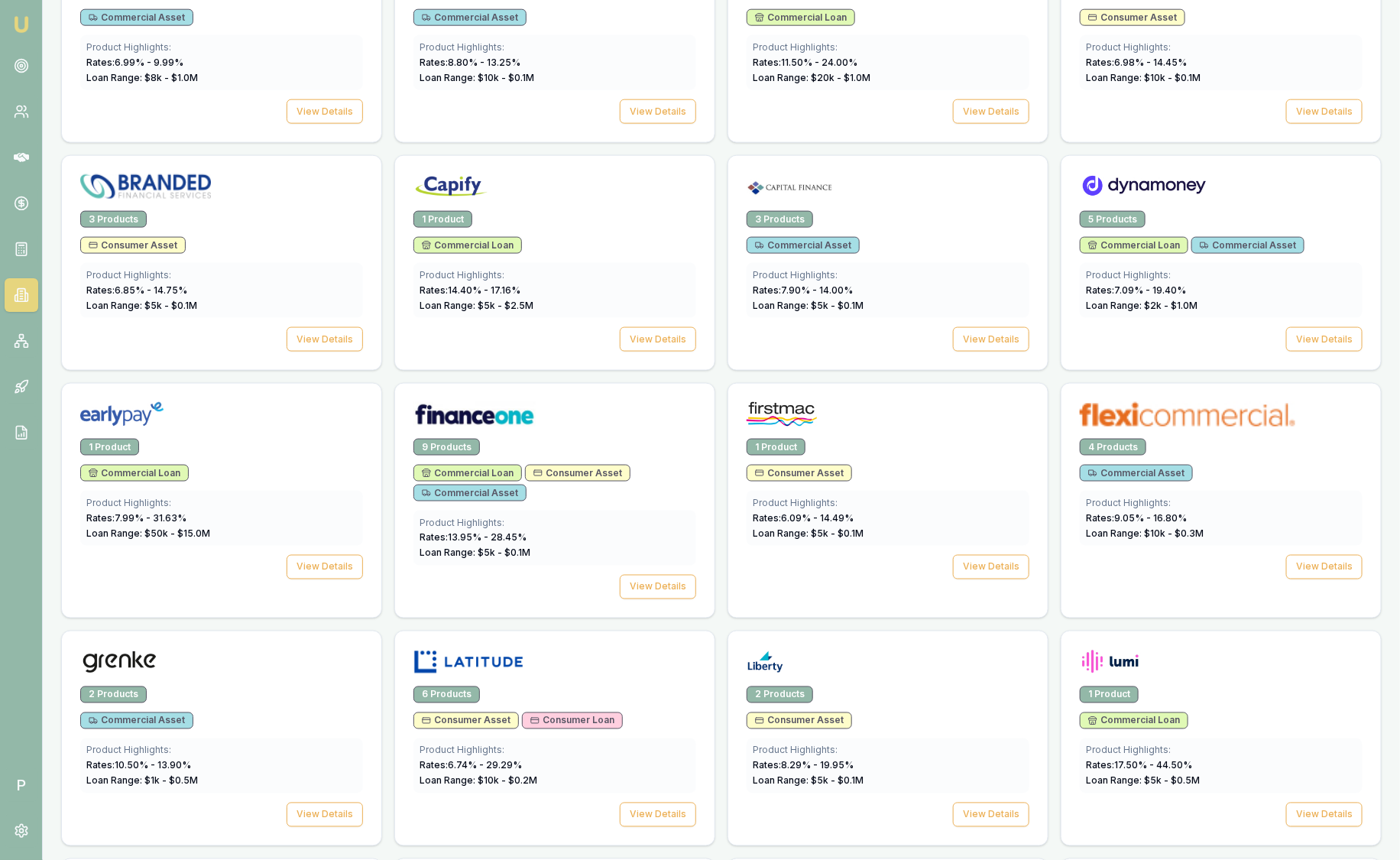
scroll to position [860, 0]
click at [790, 411] on img at bounding box center [782, 413] width 71 height 24
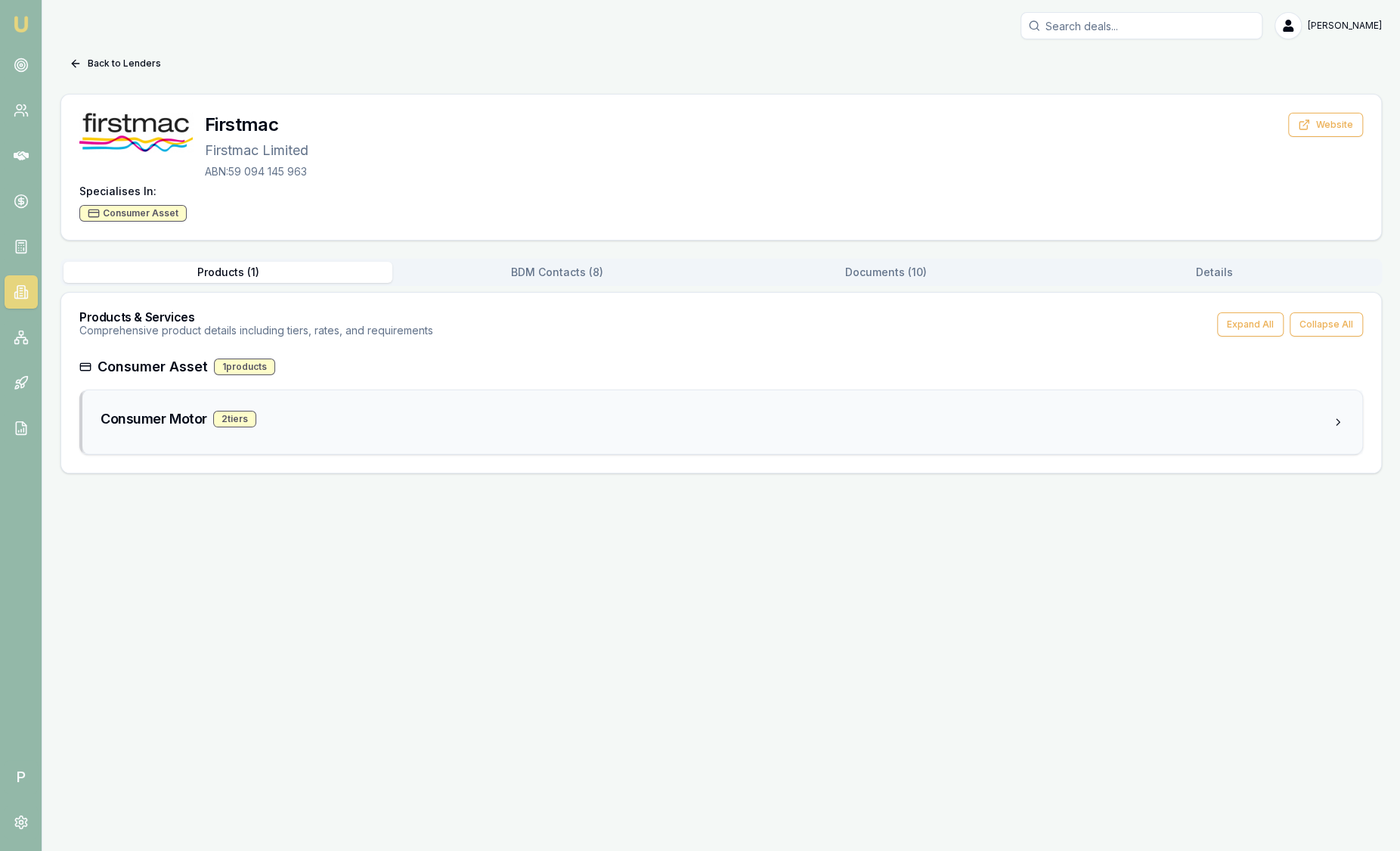
click at [554, 397] on div "Consumer Motor 2 tier s" at bounding box center [721, 421] width 1279 height 63
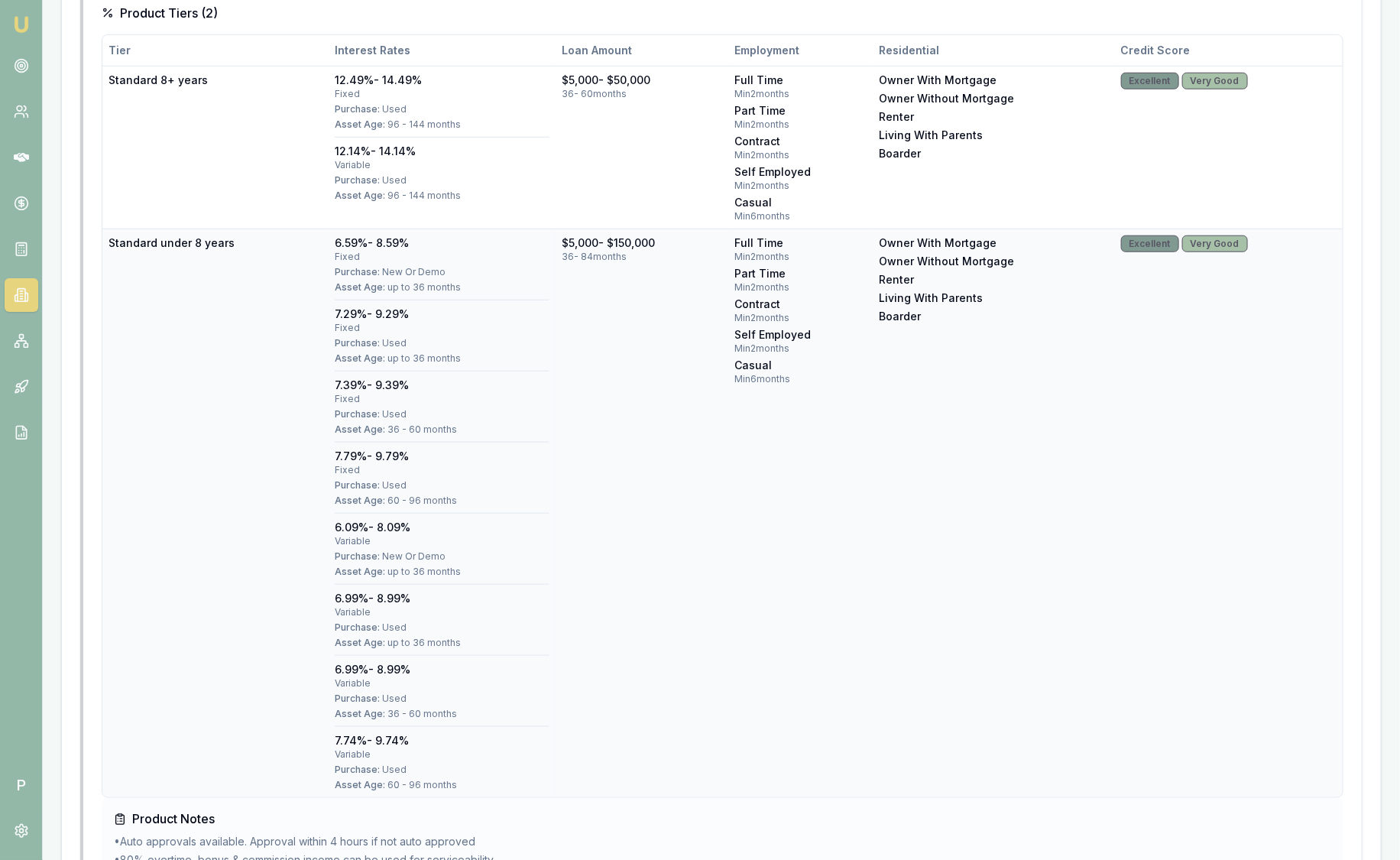
scroll to position [146, 0]
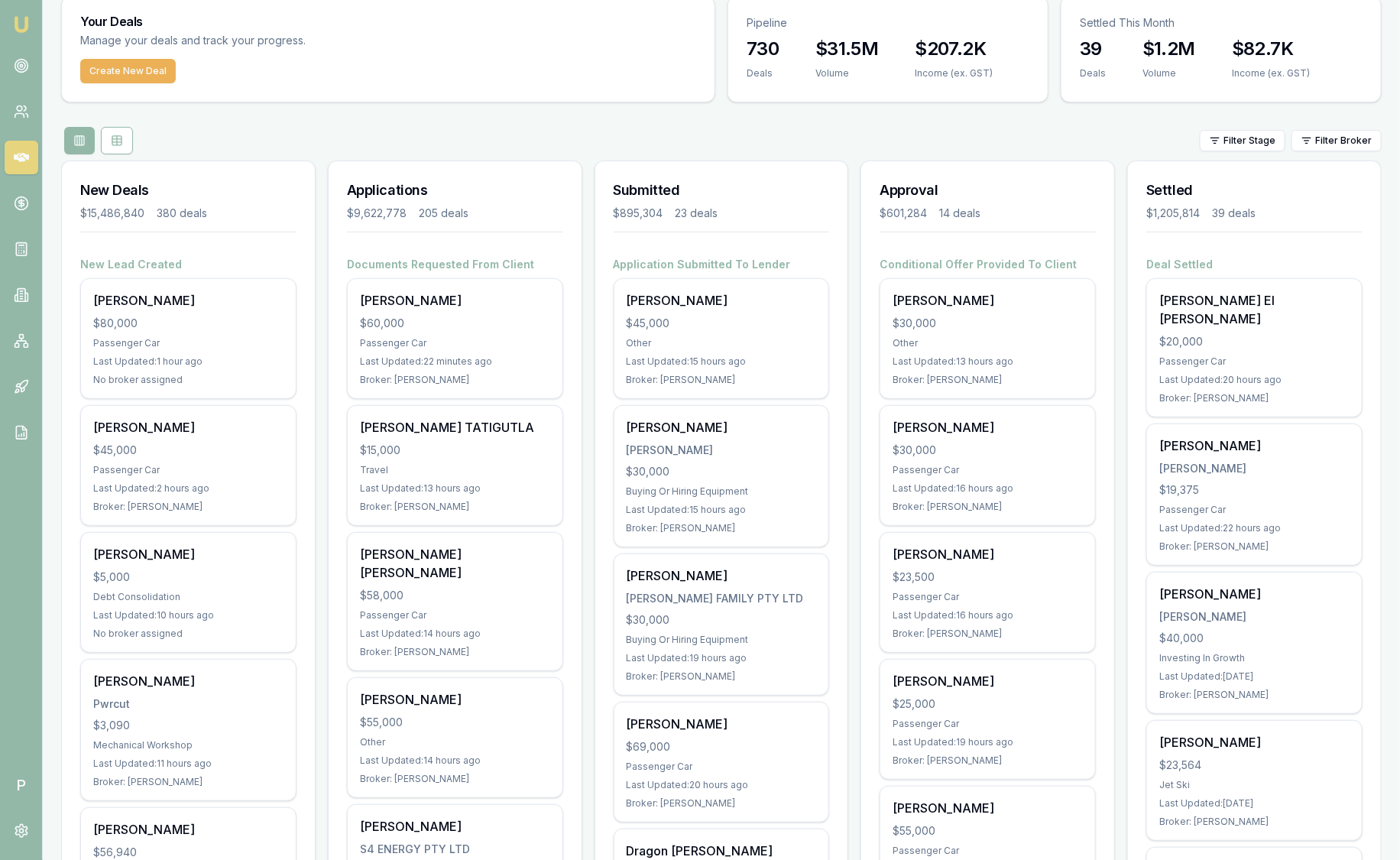
scroll to position [477, 0]
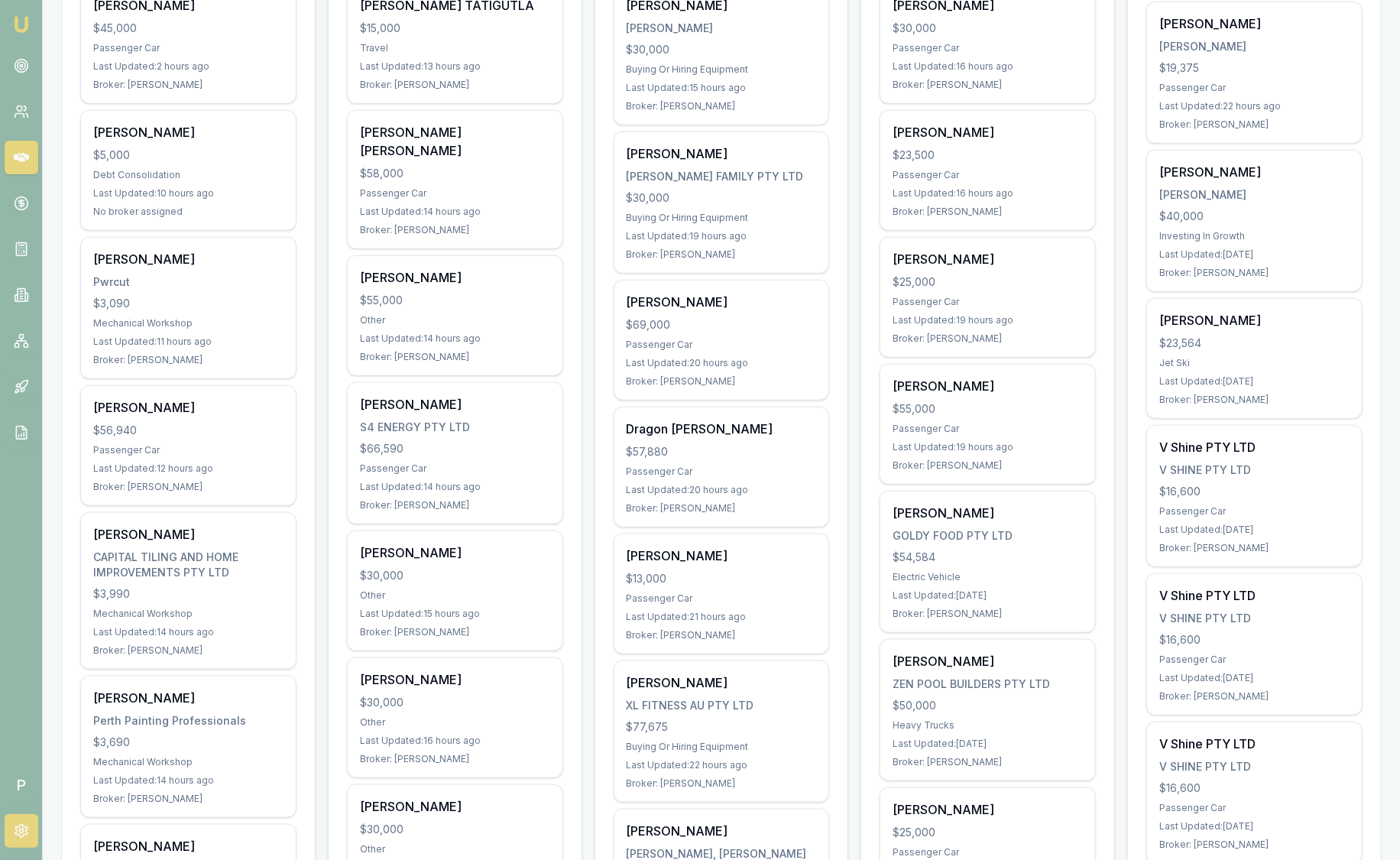
click at [24, 834] on icon at bounding box center [21, 831] width 12 height 13
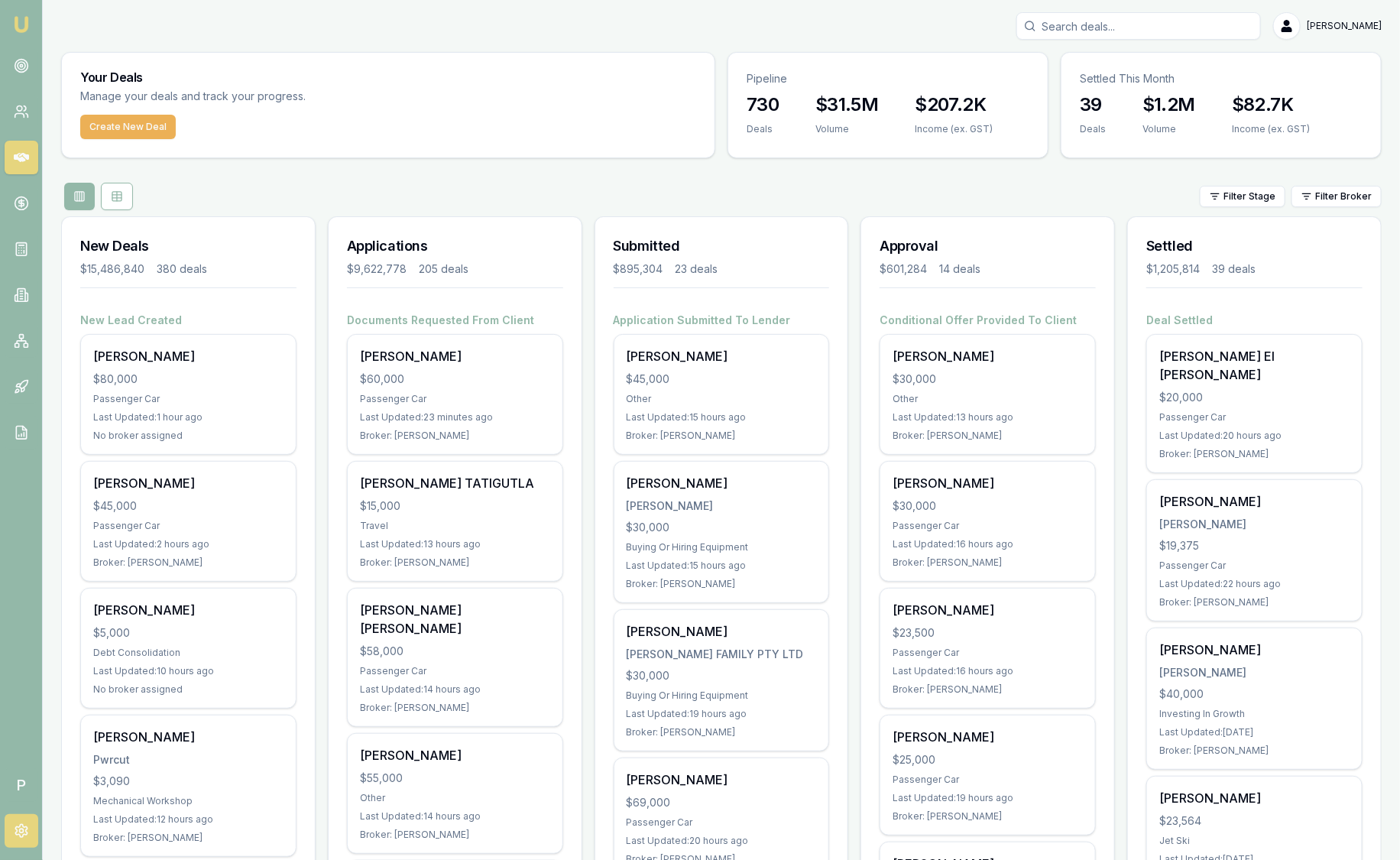
click at [26, 833] on icon at bounding box center [21, 831] width 12 height 13
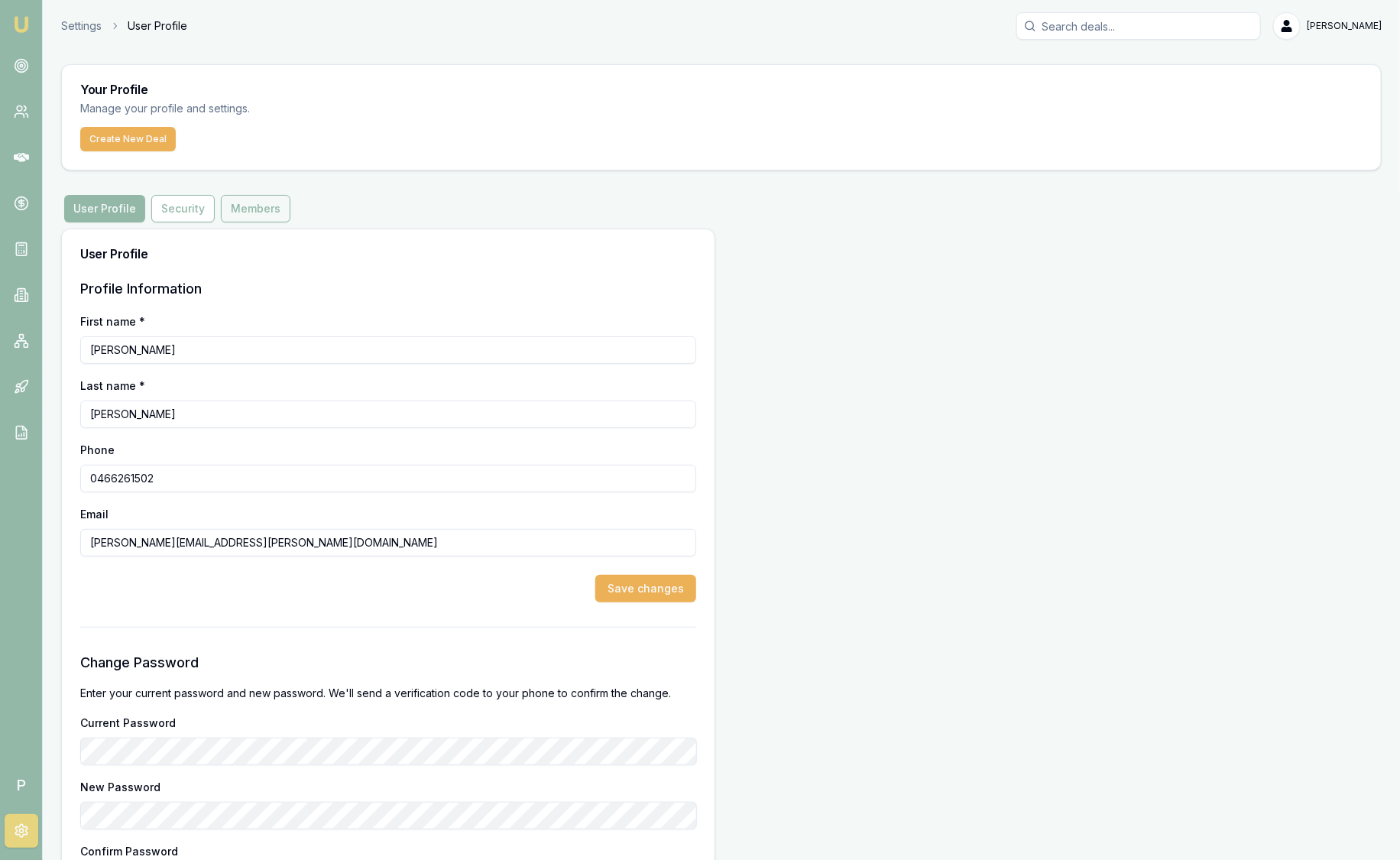
click at [260, 208] on button "Members" at bounding box center [256, 208] width 70 height 27
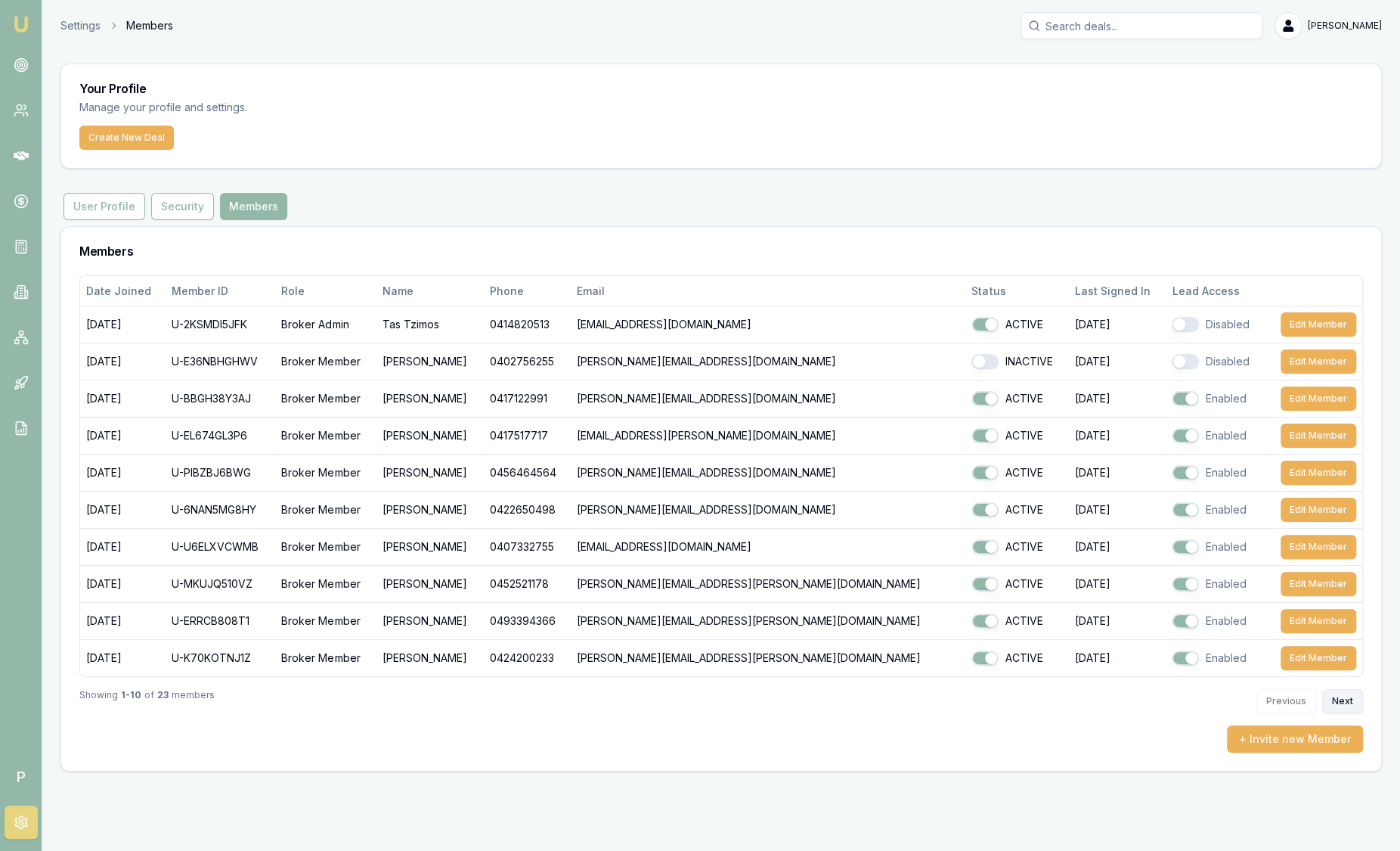
click at [1343, 694] on button "Next" at bounding box center [1342, 700] width 41 height 24
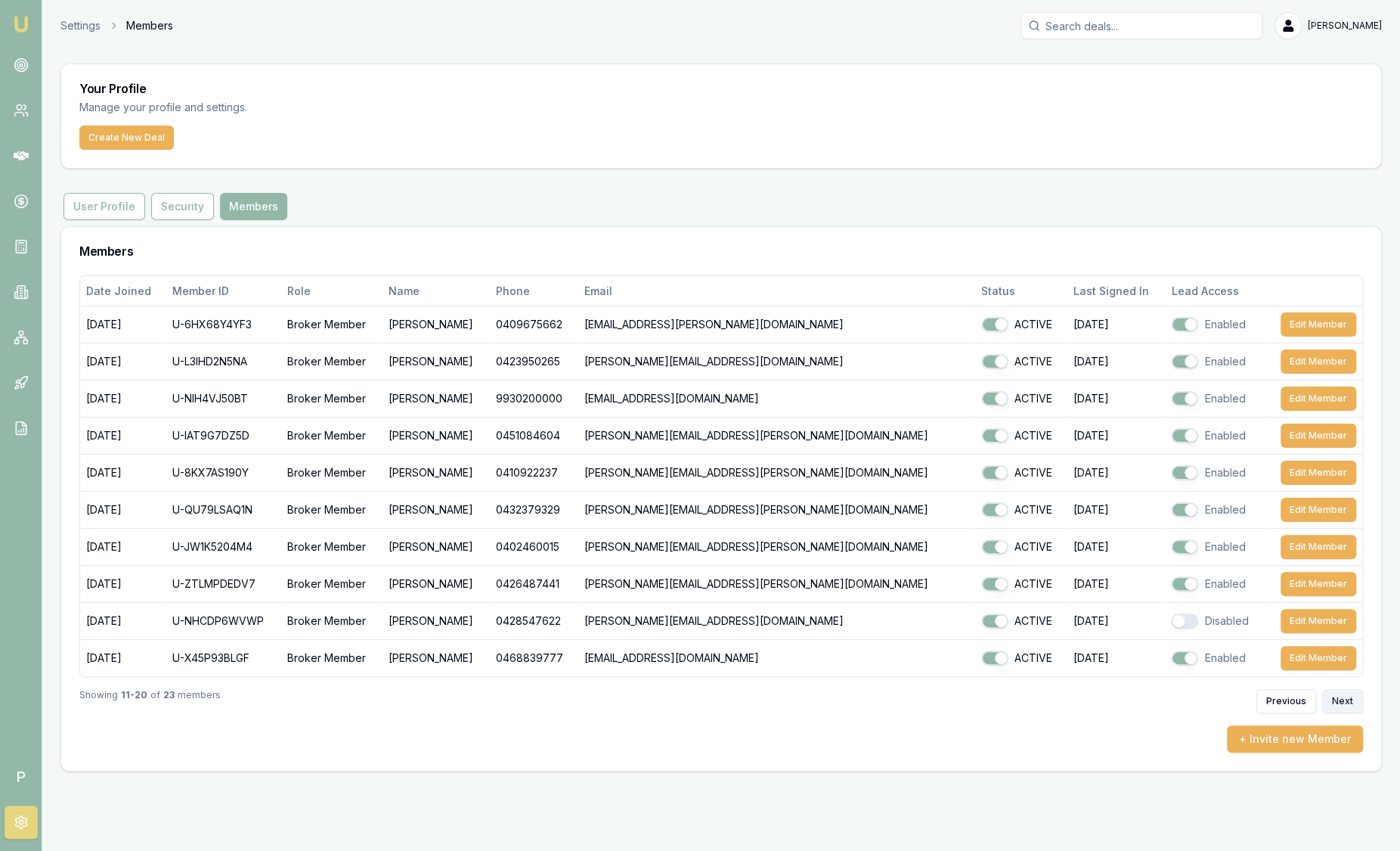
click at [1343, 694] on button "Next" at bounding box center [1342, 700] width 41 height 24
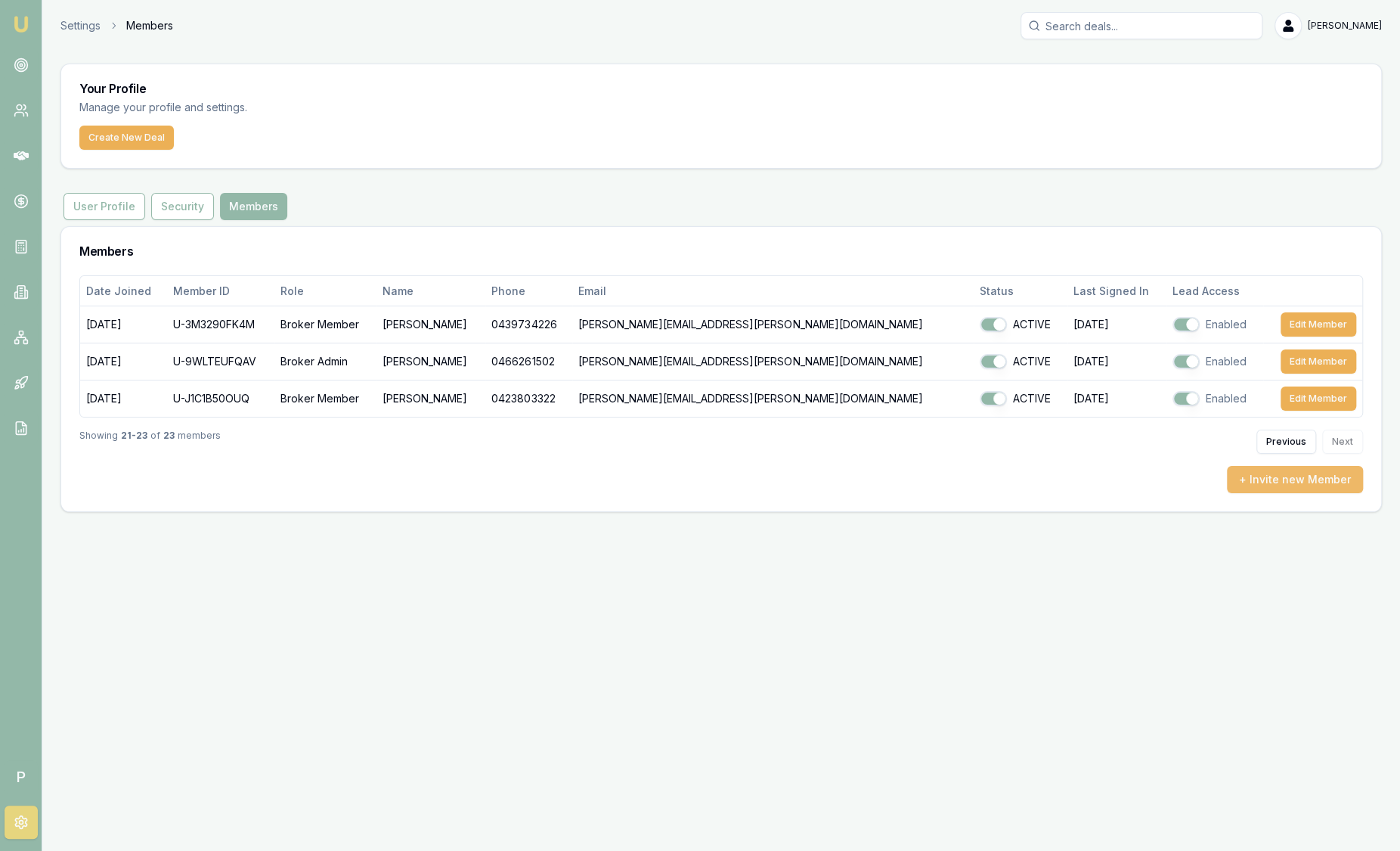
click at [1274, 475] on button "+ Invite new Member" at bounding box center [1294, 479] width 136 height 27
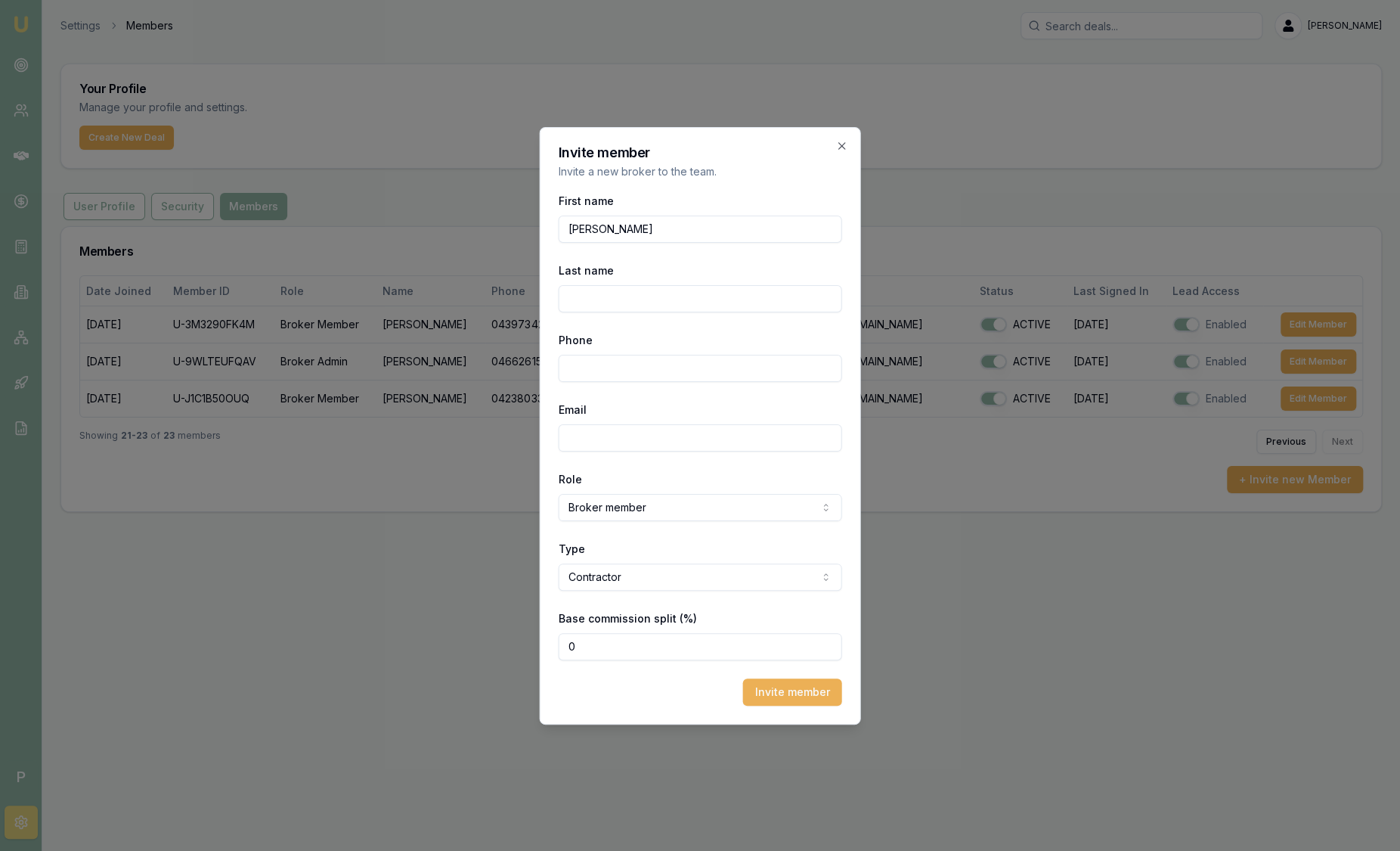
type input "Peter"
click at [560, 299] on input "Last name" at bounding box center [700, 298] width 284 height 27
type input "Sarris"
type input "0439 800 881"
type input "peter.sarris"
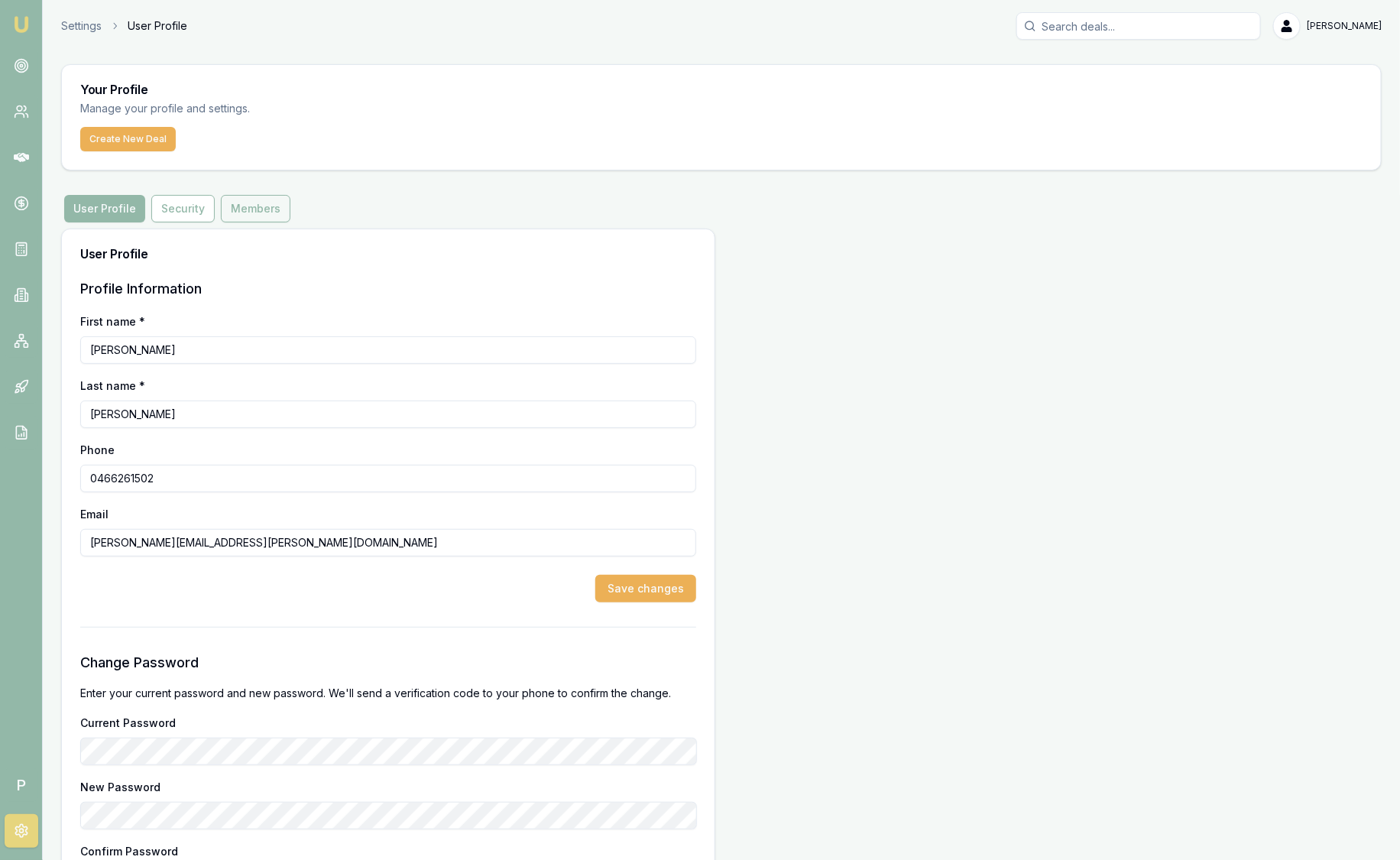
click at [275, 212] on button "Members" at bounding box center [256, 208] width 70 height 27
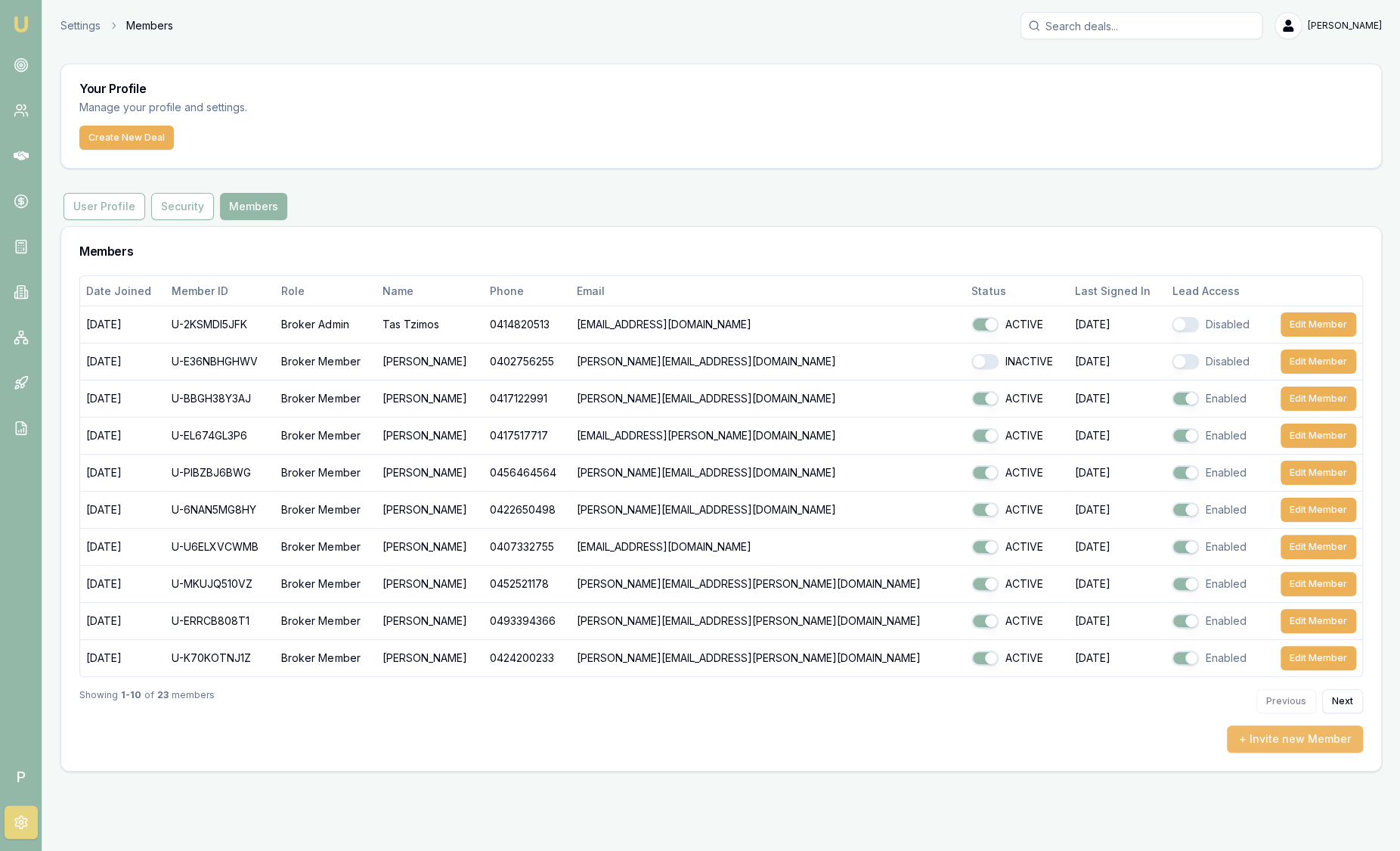
click at [1305, 733] on button "+ Invite new Member" at bounding box center [1294, 738] width 136 height 27
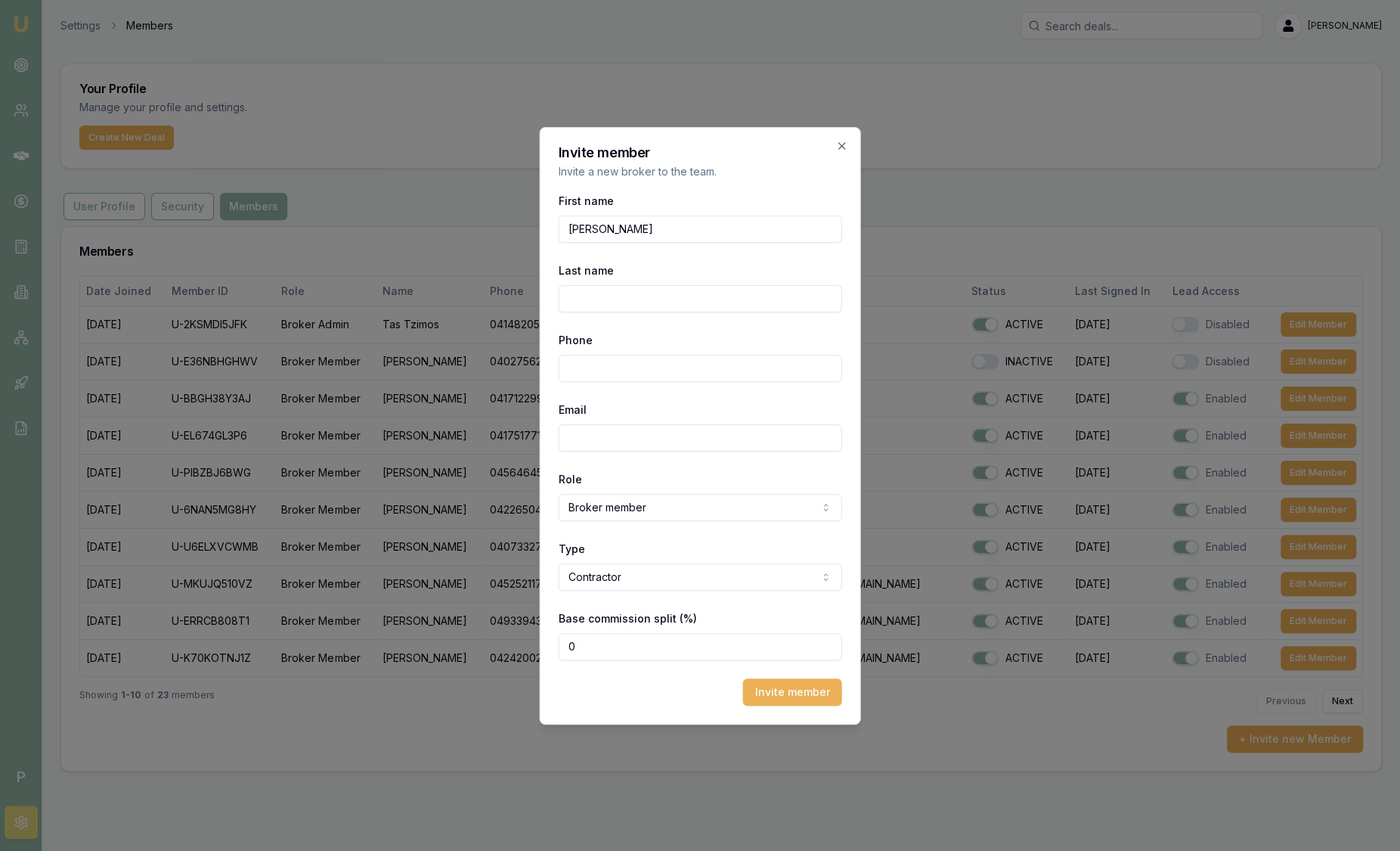
type input "Peter"
type input "Sarris"
type input "0439 800 881"
click at [774, 436] on input "Email" at bounding box center [700, 437] width 284 height 27
type input "[PERSON_NAME][EMAIL_ADDRESS][PERSON_NAME][DOMAIN_NAME]"
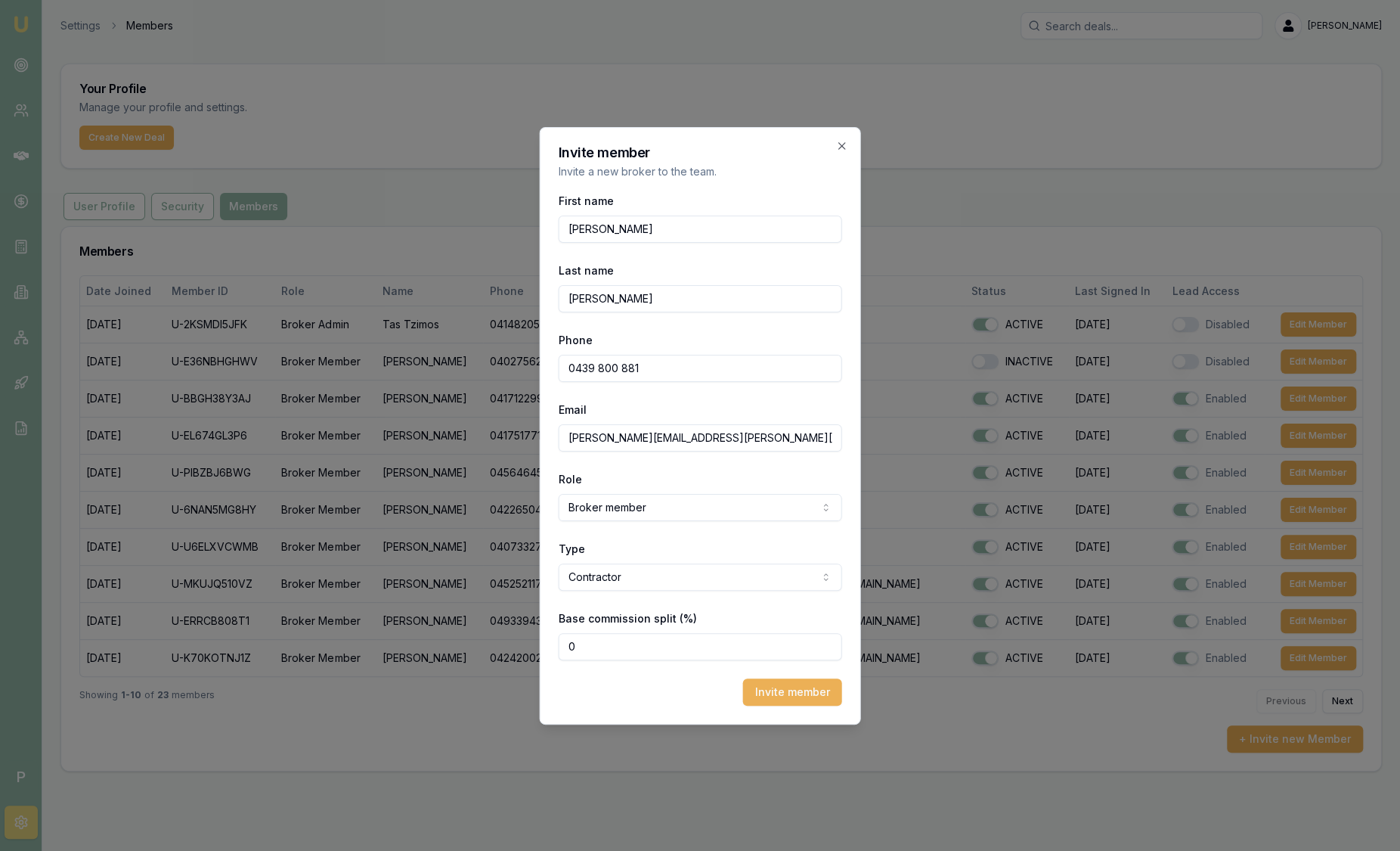
click at [633, 648] on input "0" at bounding box center [700, 646] width 284 height 27
type input "080"
drag, startPoint x: 661, startPoint y: 651, endPoint x: 344, endPoint y: 639, distance: 317.2
click at [364, 644] on body "Emu Broker P Settings Members Sam Crouch Toggle Menu Your Profile Manage your p…" at bounding box center [700, 426] width 1400 height 851
type input "80"
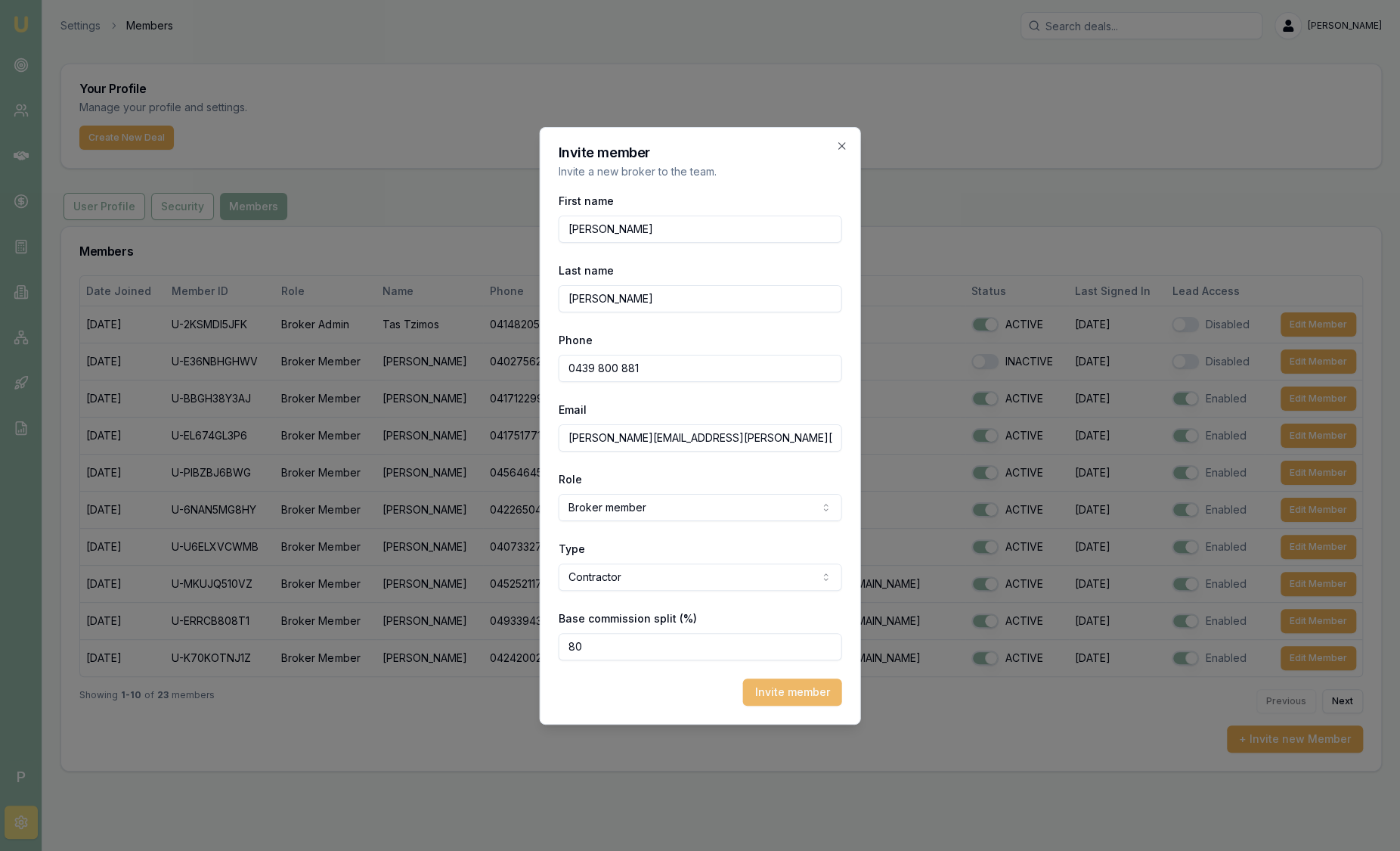
click at [794, 687] on button "Invite member" at bounding box center [792, 691] width 99 height 27
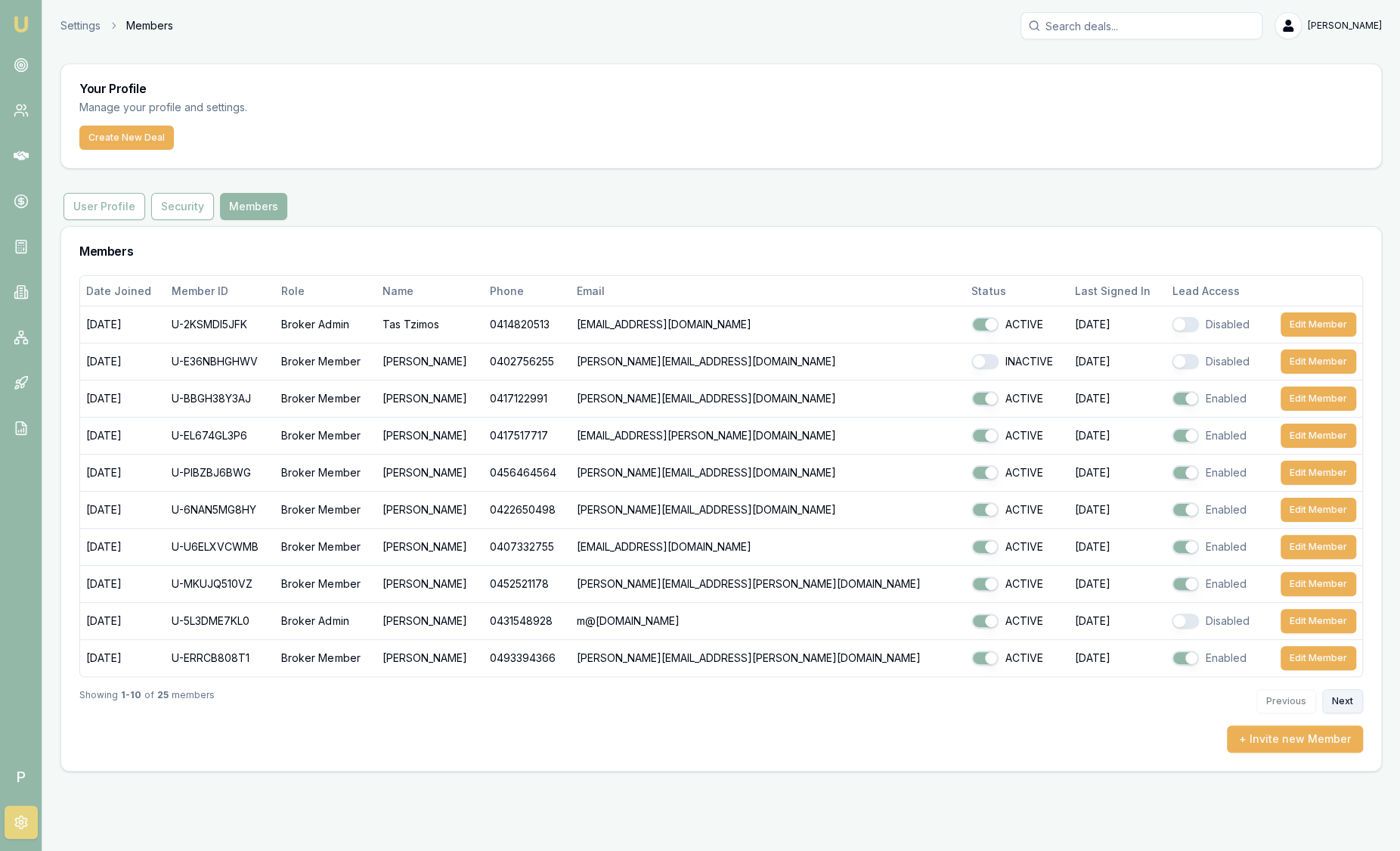
click at [1351, 699] on button "Next" at bounding box center [1342, 700] width 41 height 24
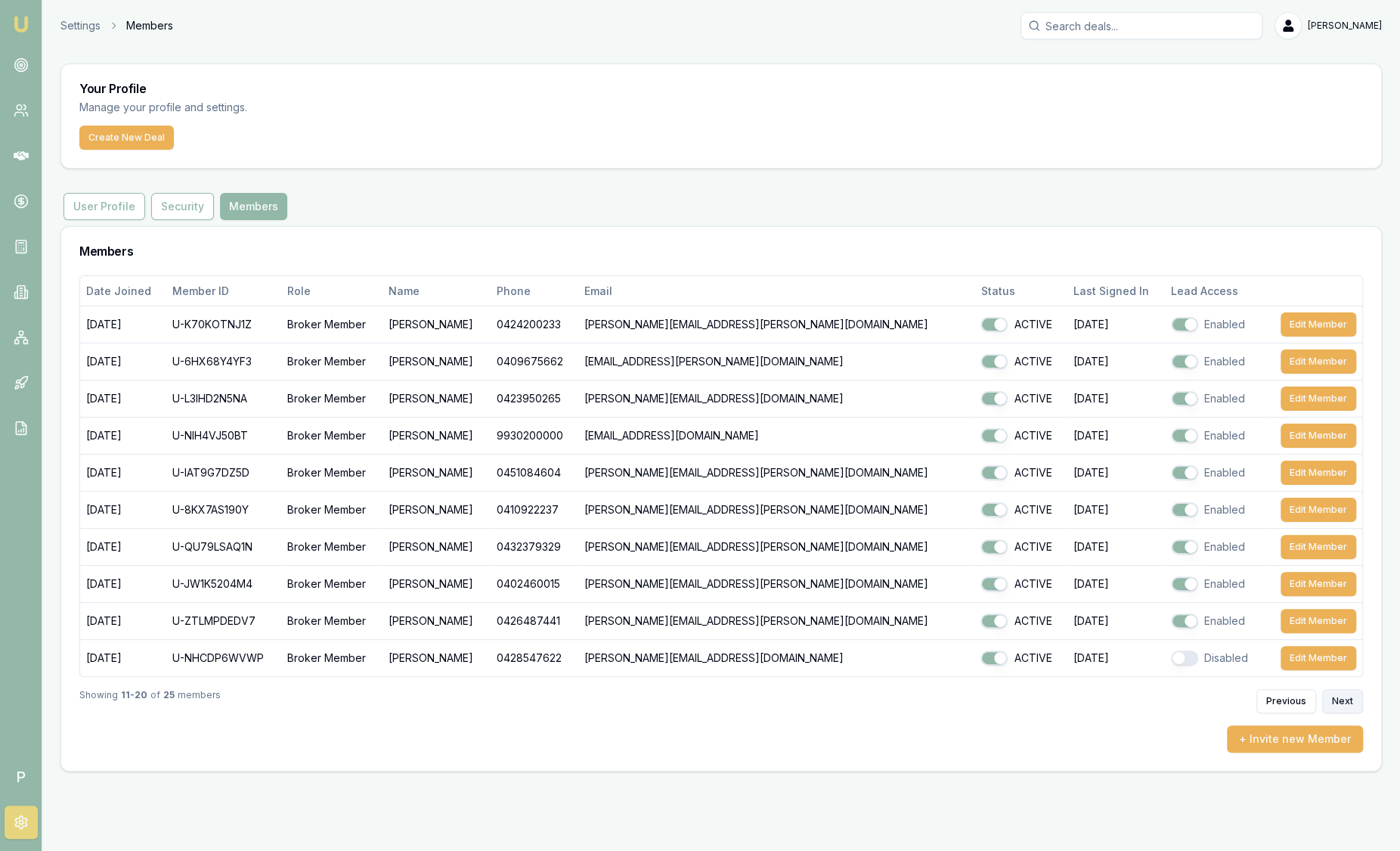
click at [1351, 699] on button "Next" at bounding box center [1342, 700] width 41 height 24
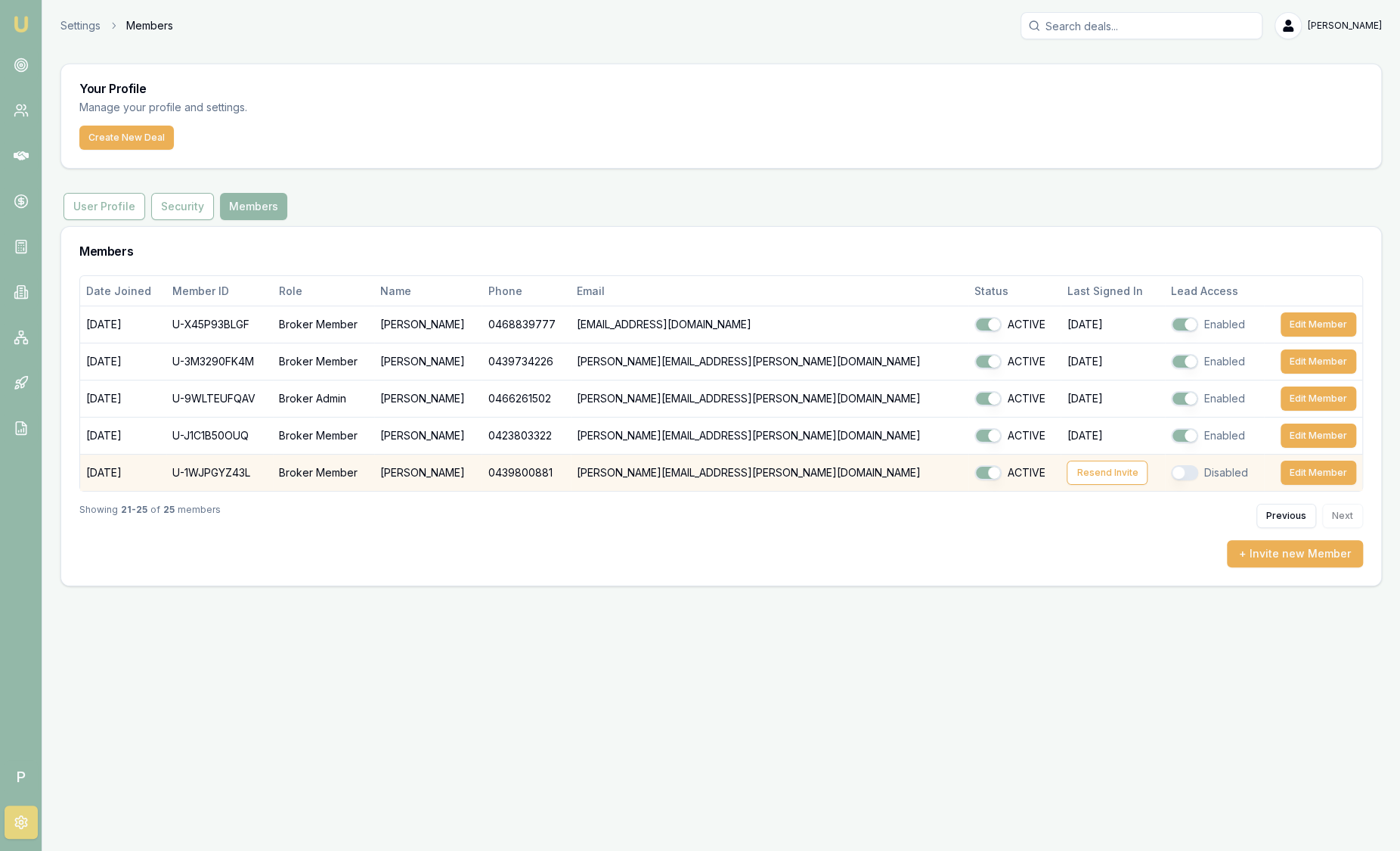
click at [1171, 472] on button "button" at bounding box center [1184, 472] width 27 height 15
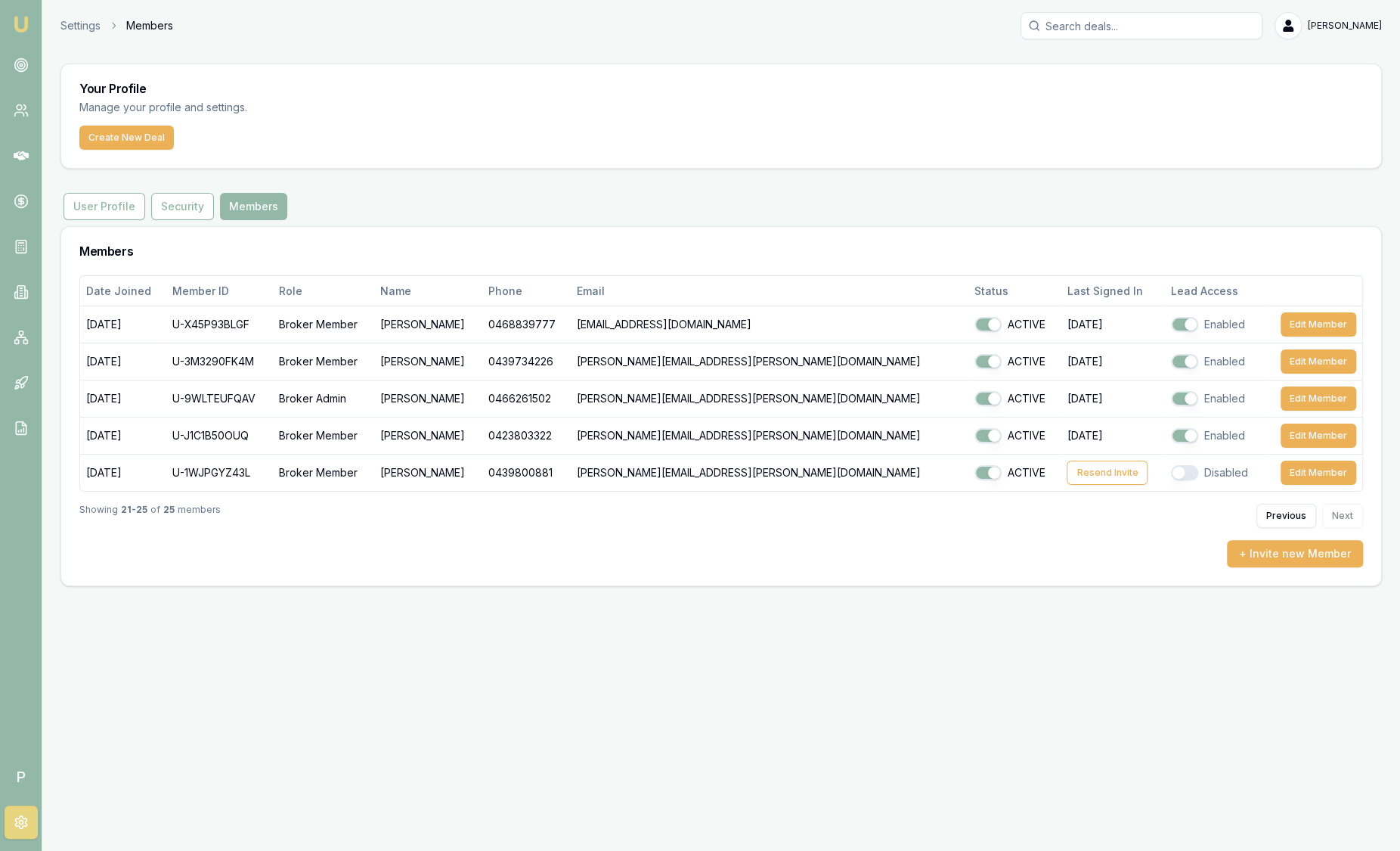
click at [25, 27] on img at bounding box center [21, 24] width 18 height 18
